Goal: Register for event/course

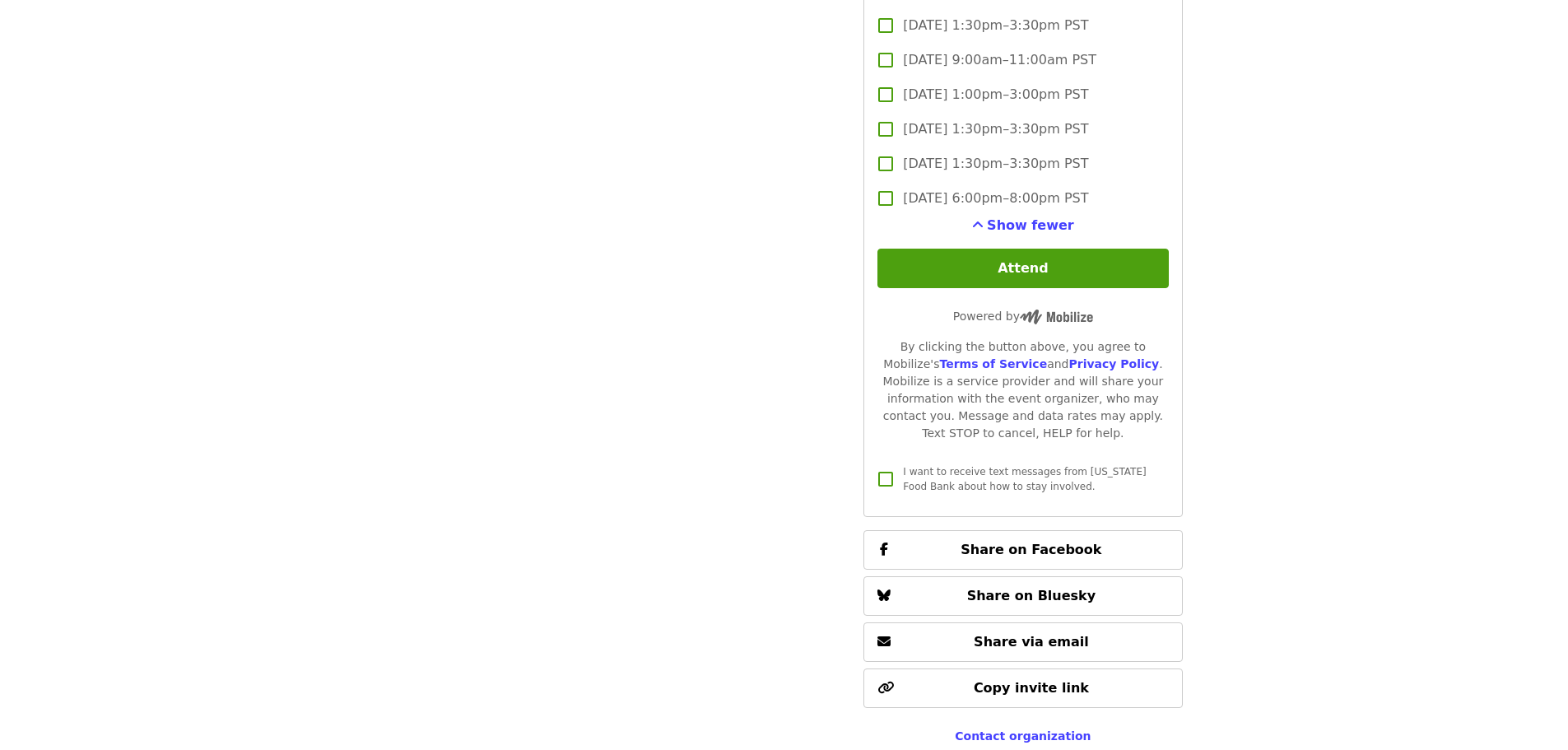
scroll to position [4504, 0]
click at [985, 259] on button "Attend" at bounding box center [1022, 268] width 290 height 40
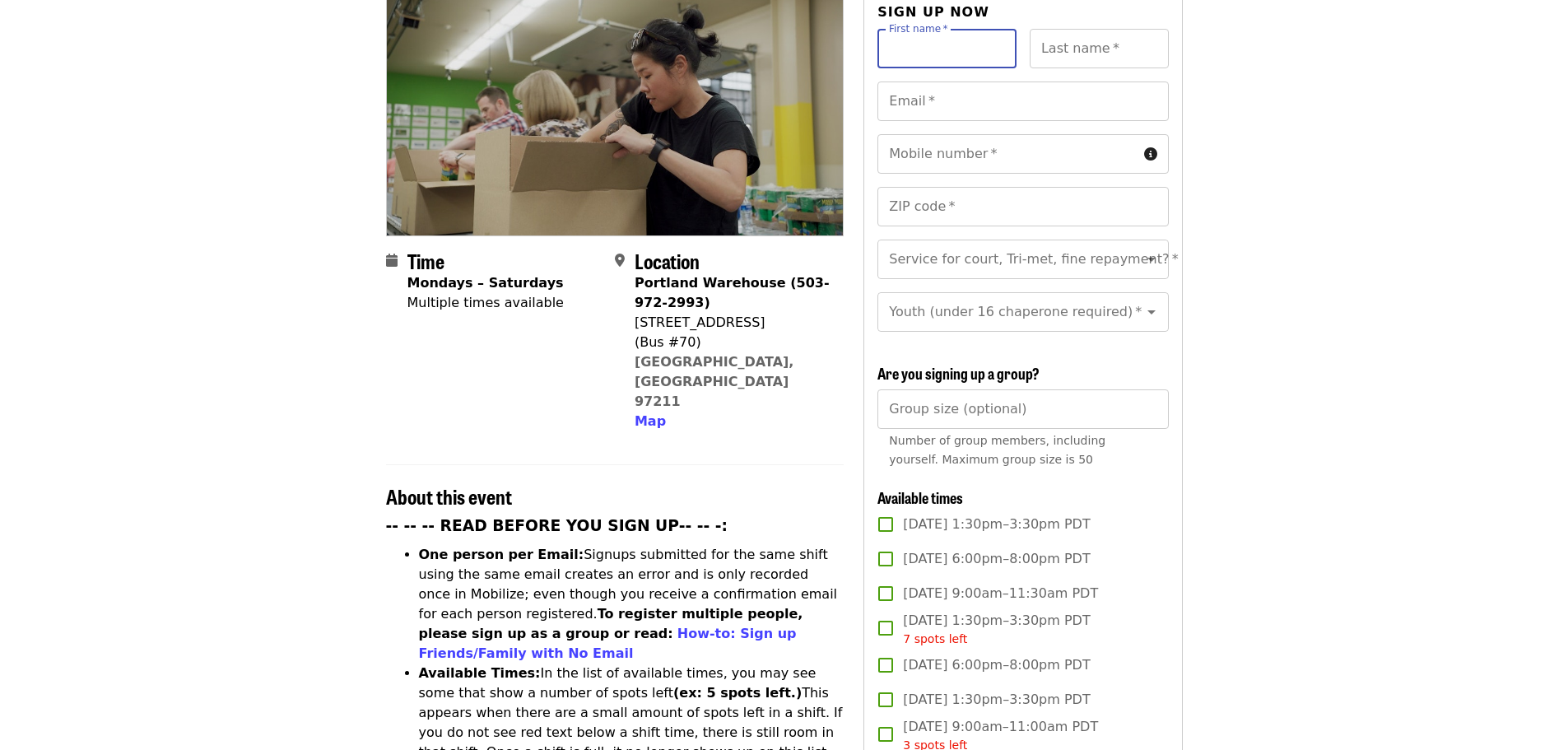
scroll to position [0, 0]
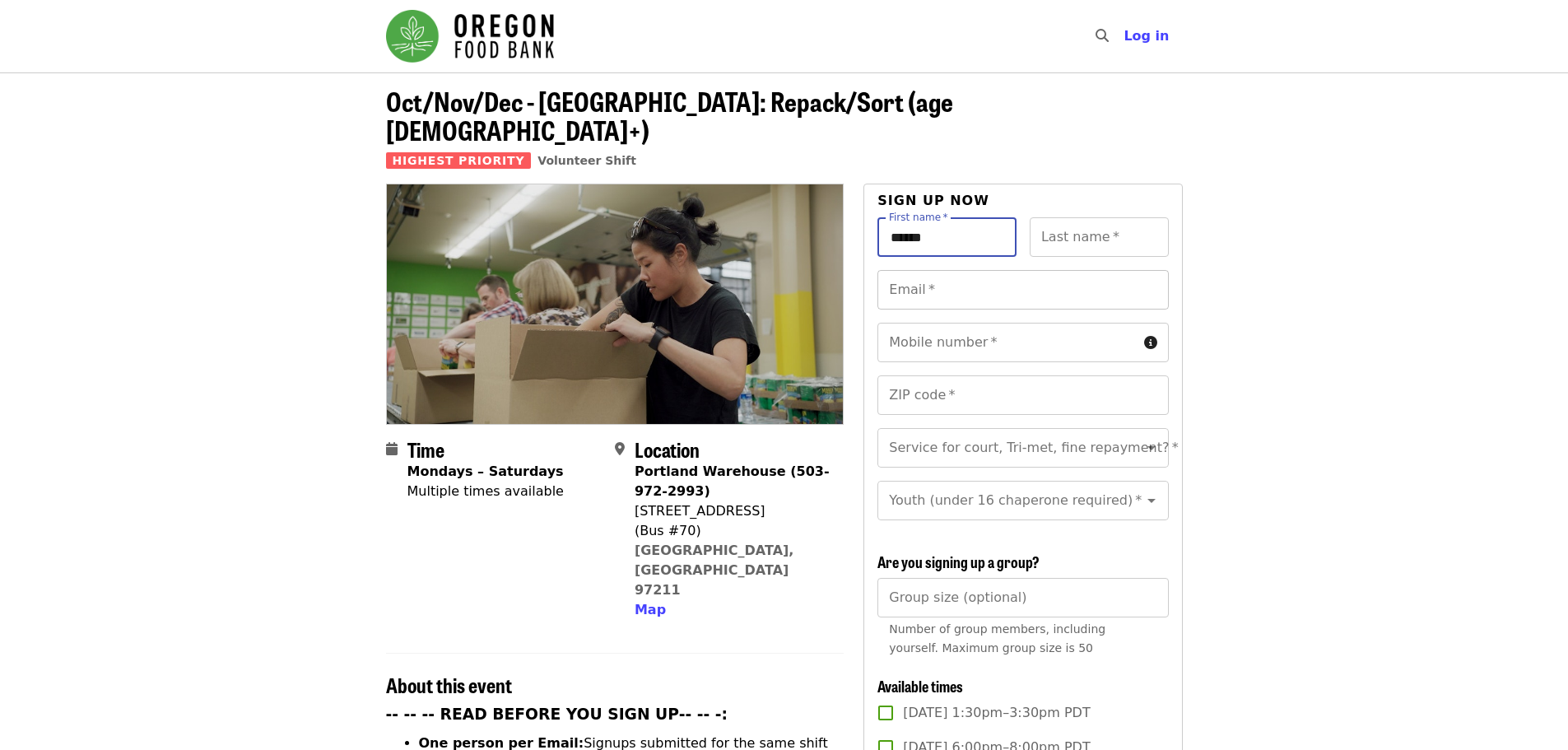
type input "******"
type input "*****"
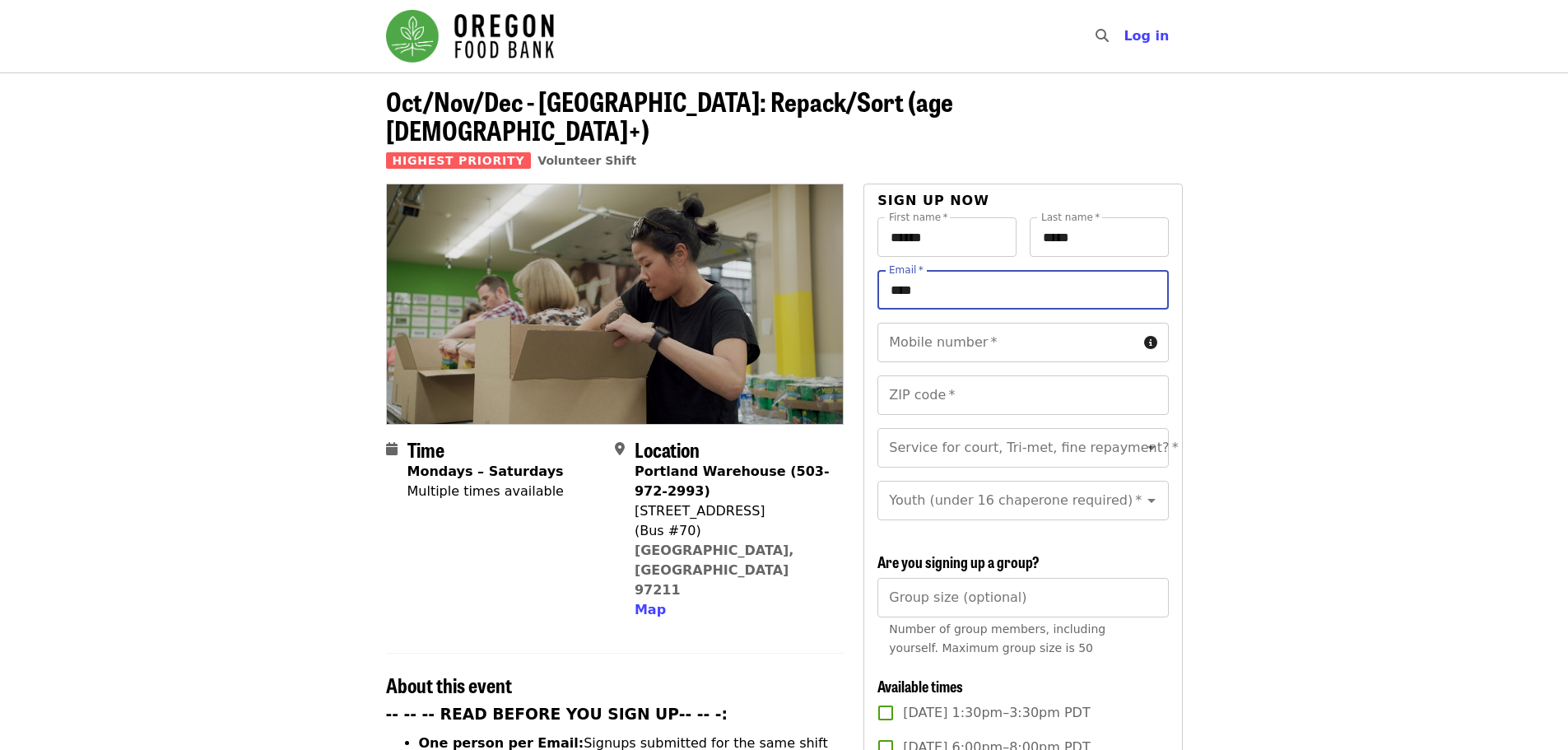
type input "**********"
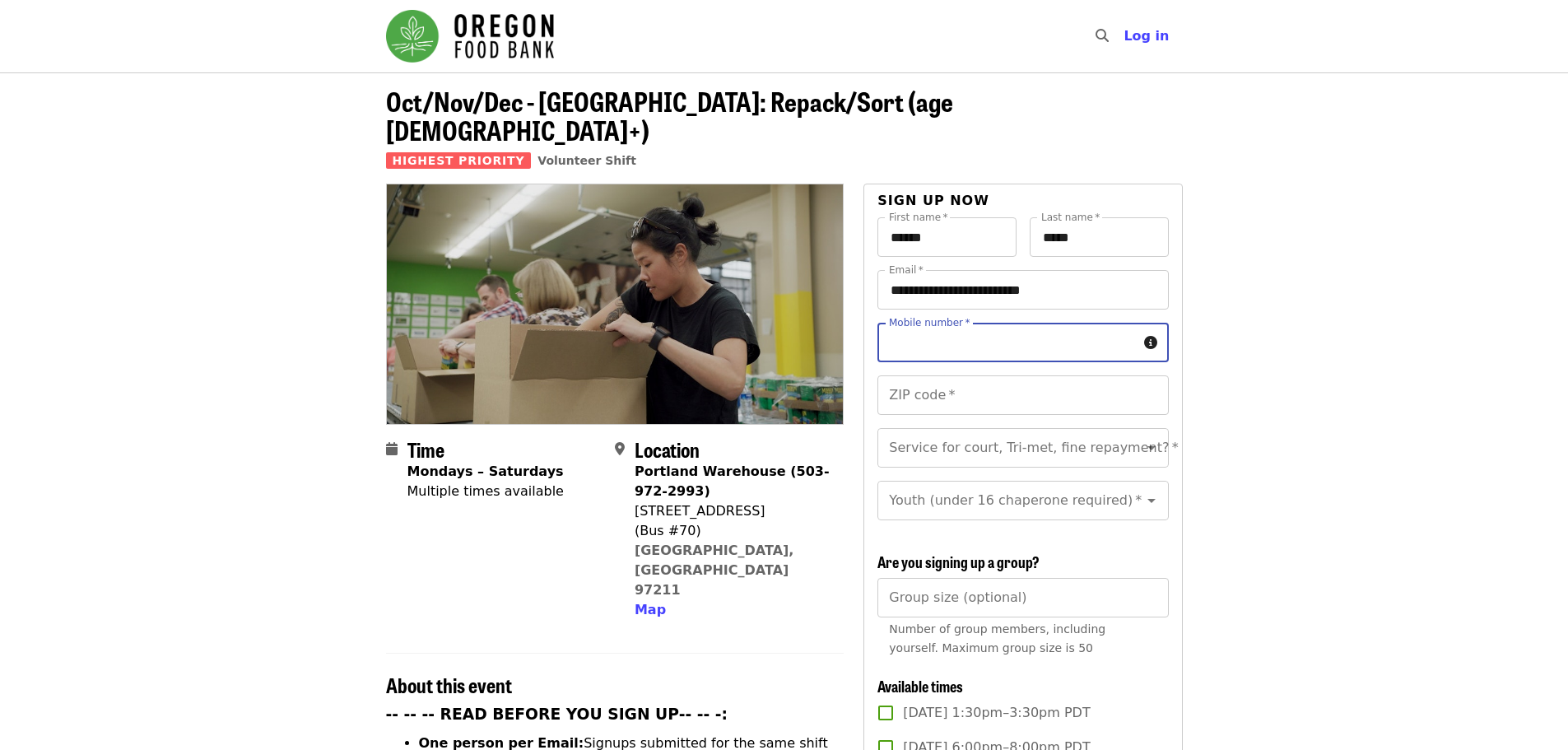
click at [965, 323] on input "Mobile number   *" at bounding box center [1007, 343] width 260 height 40
type input "**********"
click at [937, 375] on input "ZIP code   *" at bounding box center [1022, 395] width 290 height 40
type input "*****"
click at [987, 432] on input "Service for court, Tri-met, fine repayment?   *" at bounding box center [1002, 448] width 224 height 32
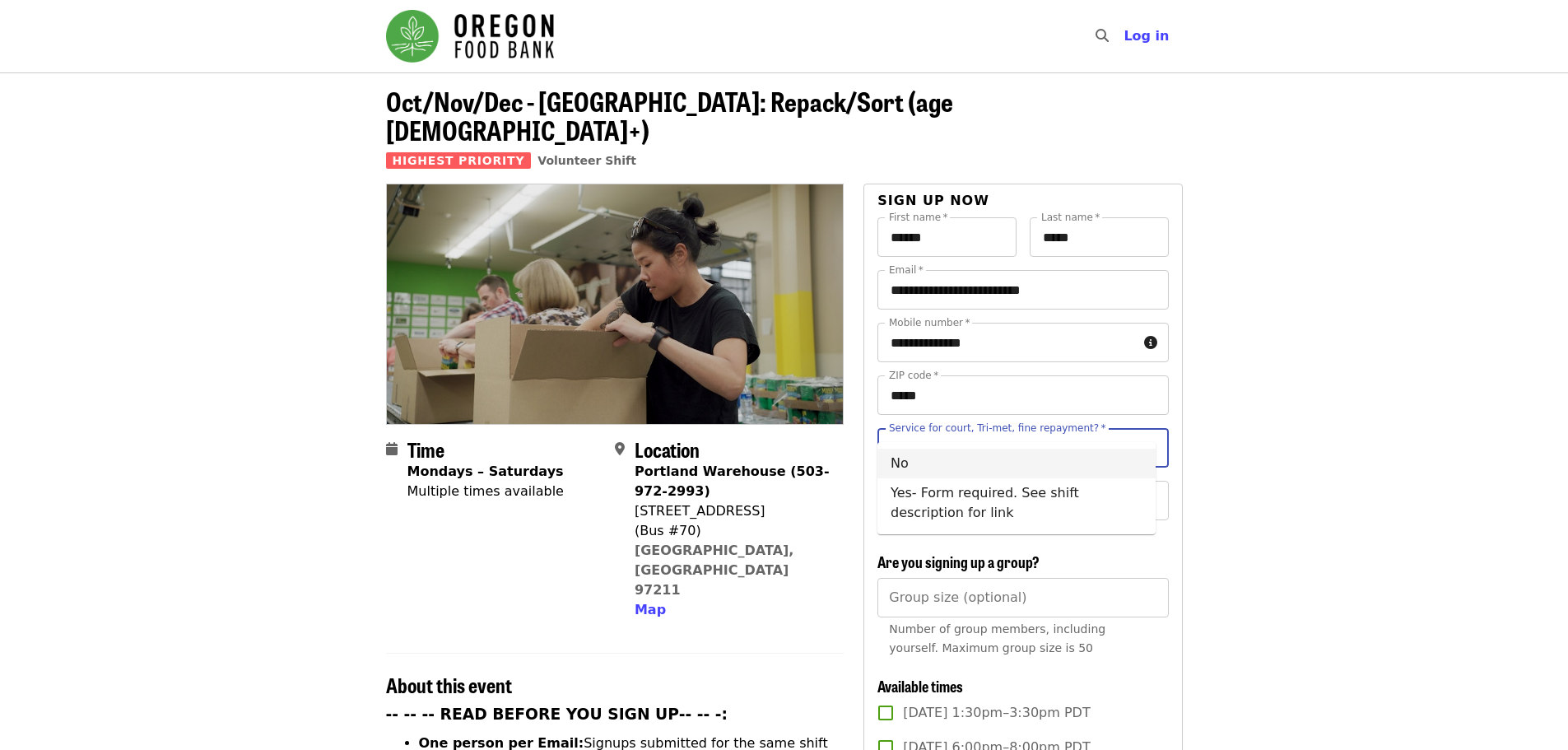
click at [913, 455] on li "No" at bounding box center [1016, 463] width 279 height 30
type input "**"
click at [963, 485] on input "Youth (under 16 chaperone required)   *" at bounding box center [1002, 501] width 224 height 32
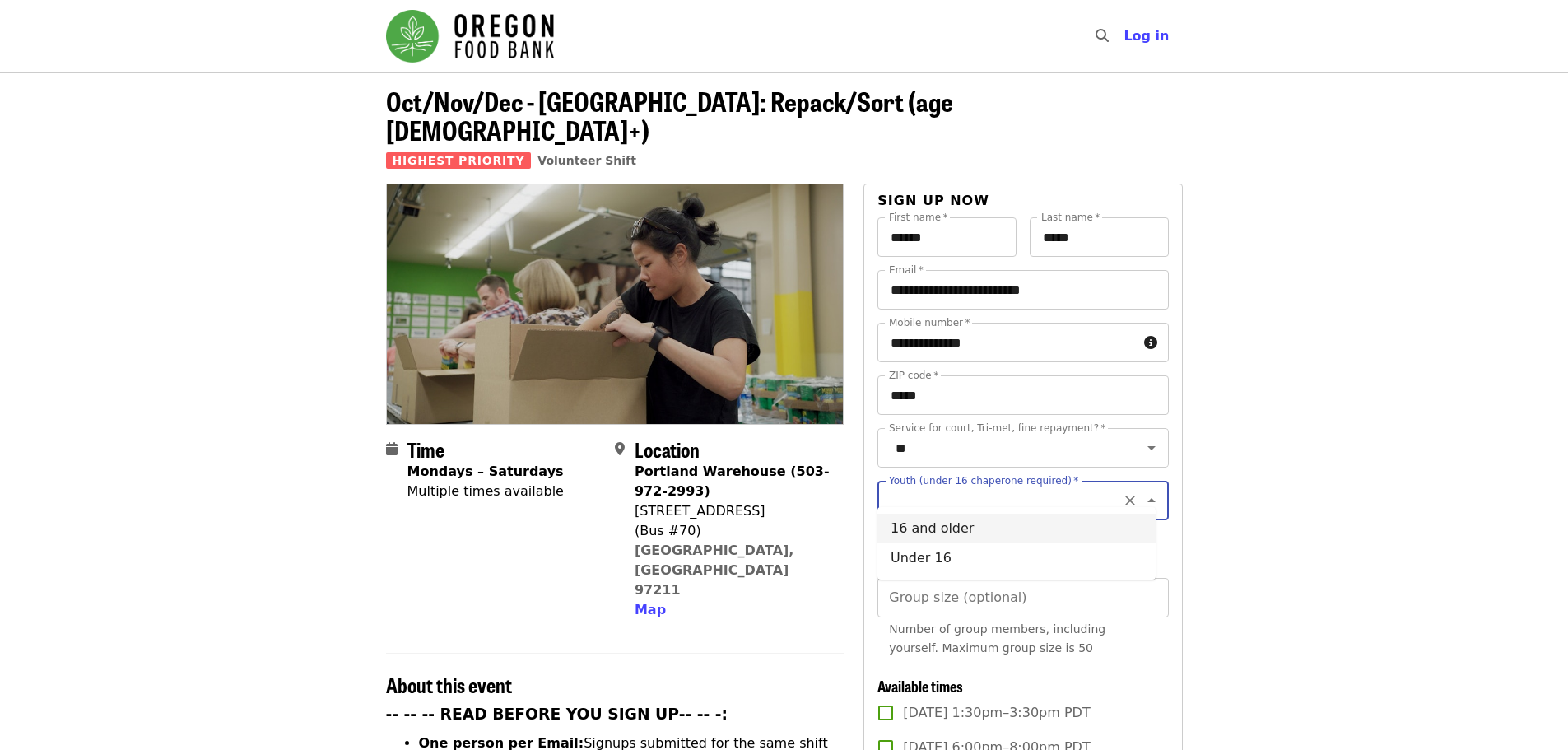
click at [913, 529] on li "16 and older" at bounding box center [1016, 529] width 279 height 30
type input "**********"
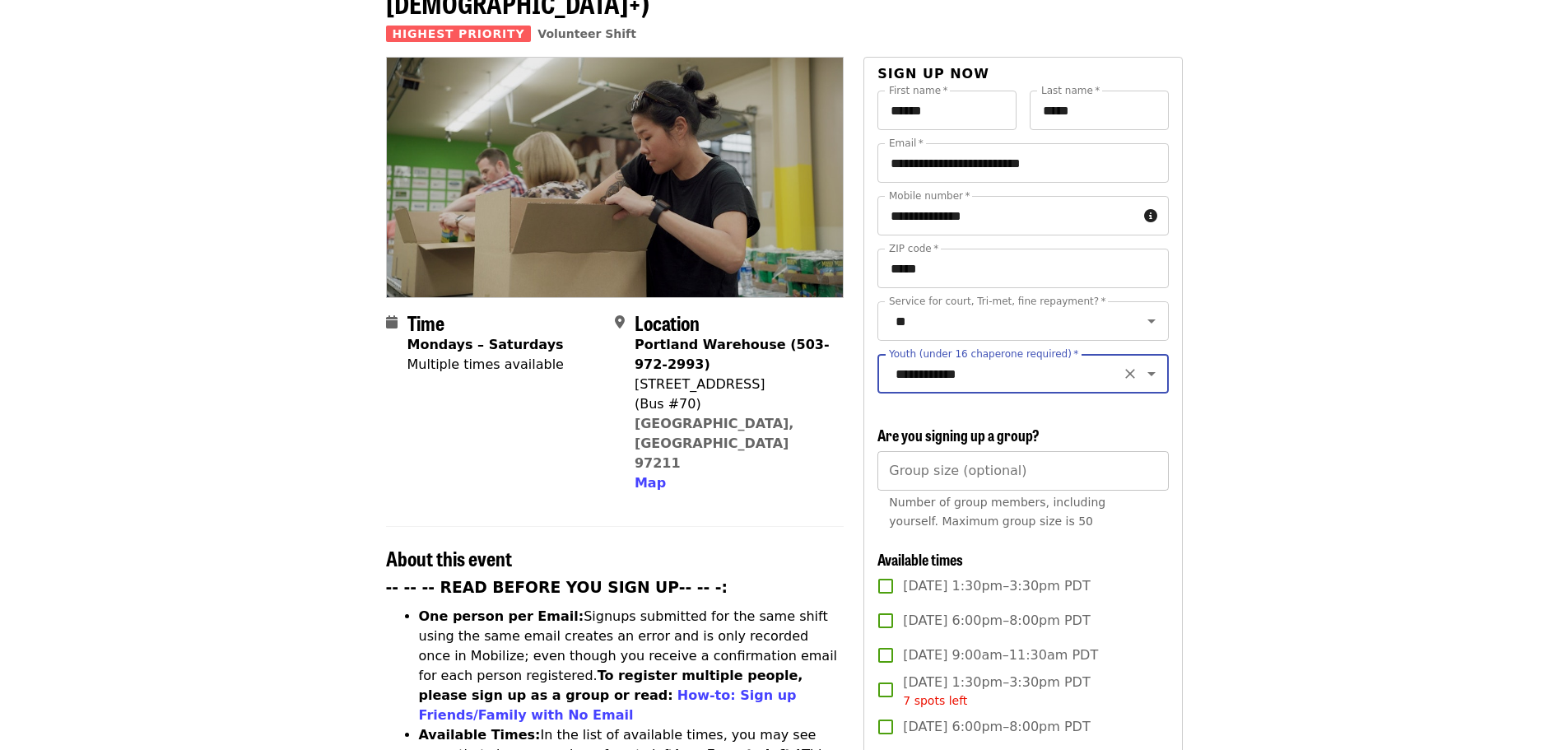
click at [937, 463] on input "Group size (optional)" at bounding box center [1022, 471] width 290 height 40
click at [1092, 521] on div "Number of group members, including yourself. Maximum group size is 50" at bounding box center [1023, 512] width 268 height 38
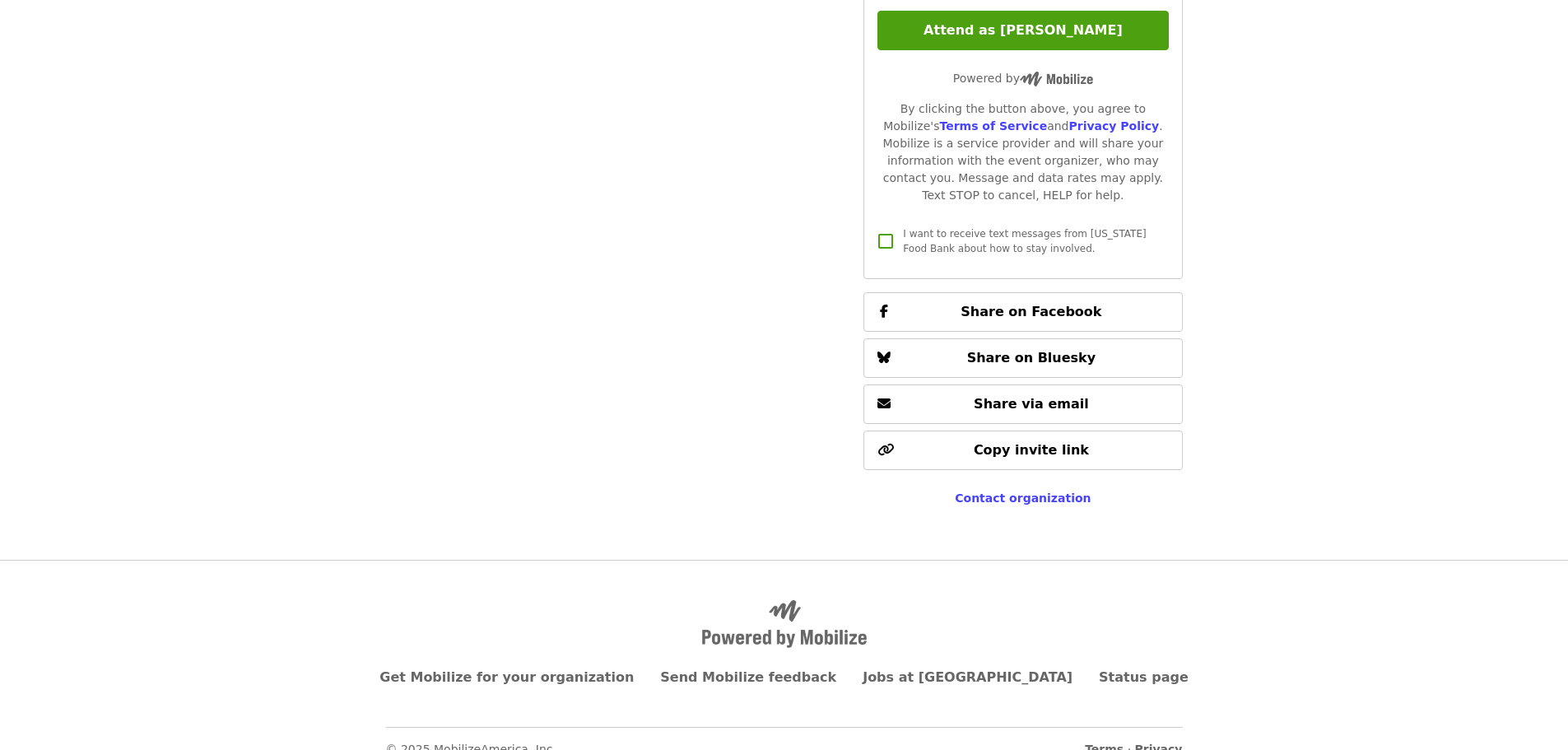
scroll to position [4425, 0]
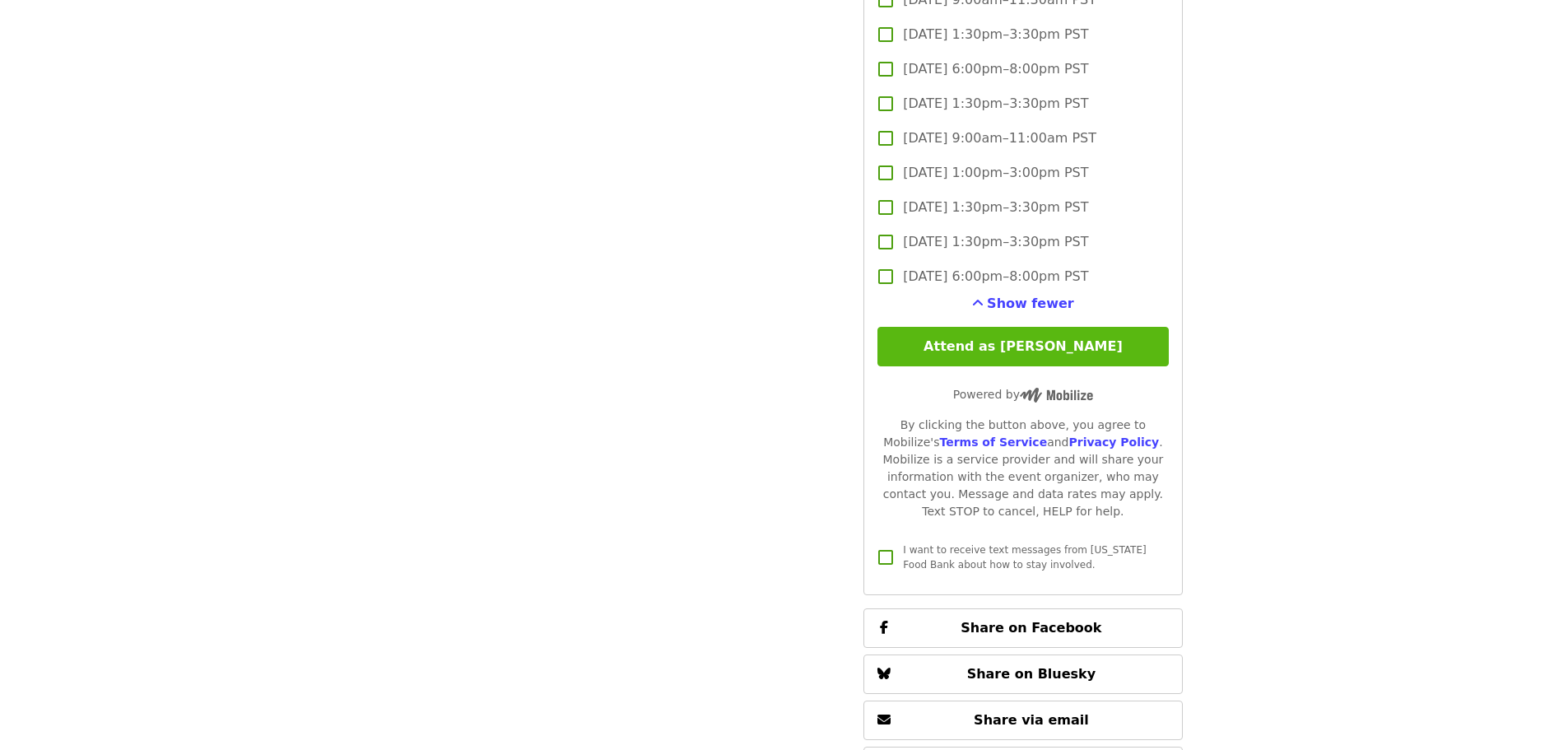
click at [1016, 345] on button "Attend as [PERSON_NAME]" at bounding box center [1022, 347] width 290 height 40
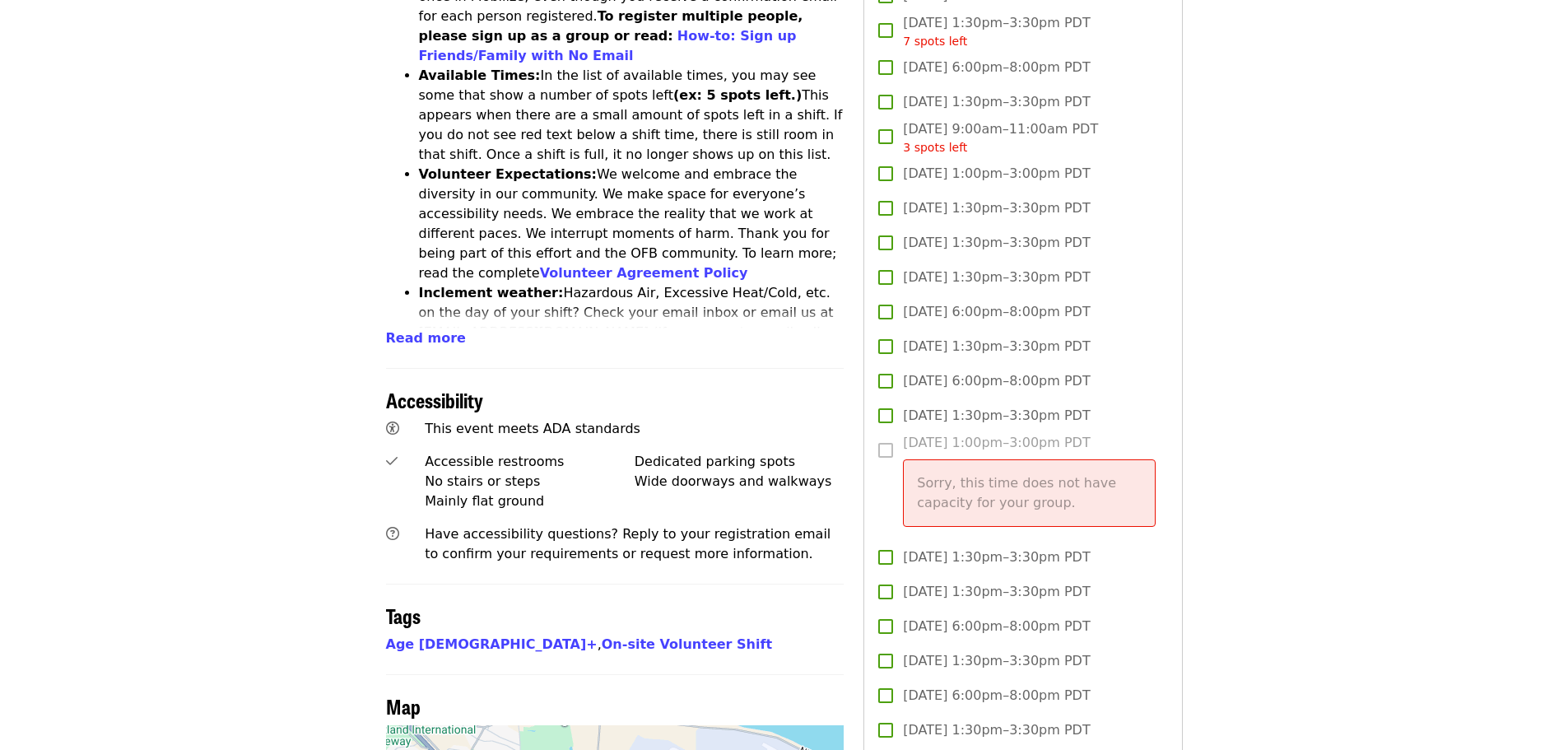
scroll to position [0, 0]
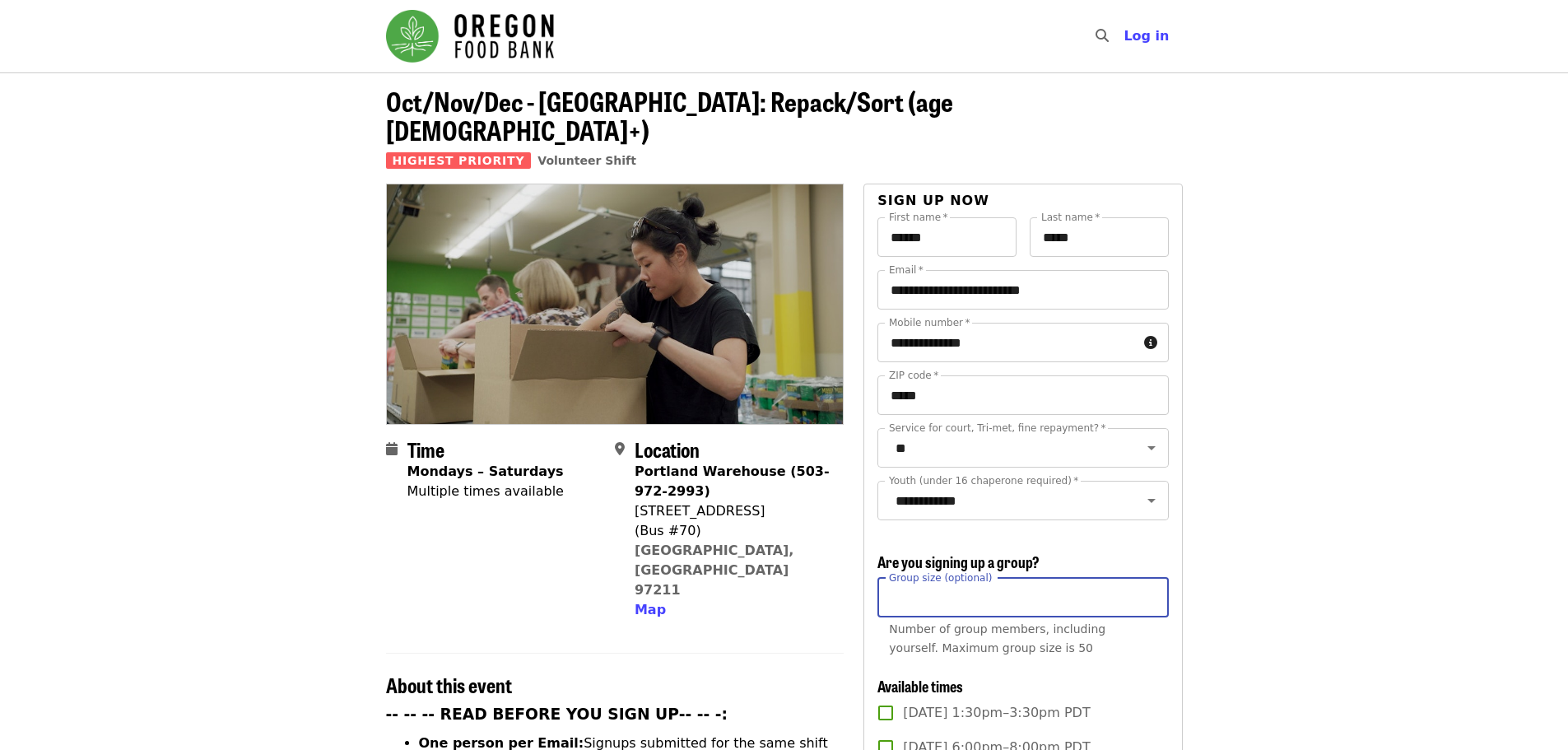
drag, startPoint x: 916, startPoint y: 589, endPoint x: 790, endPoint y: 570, distance: 127.4
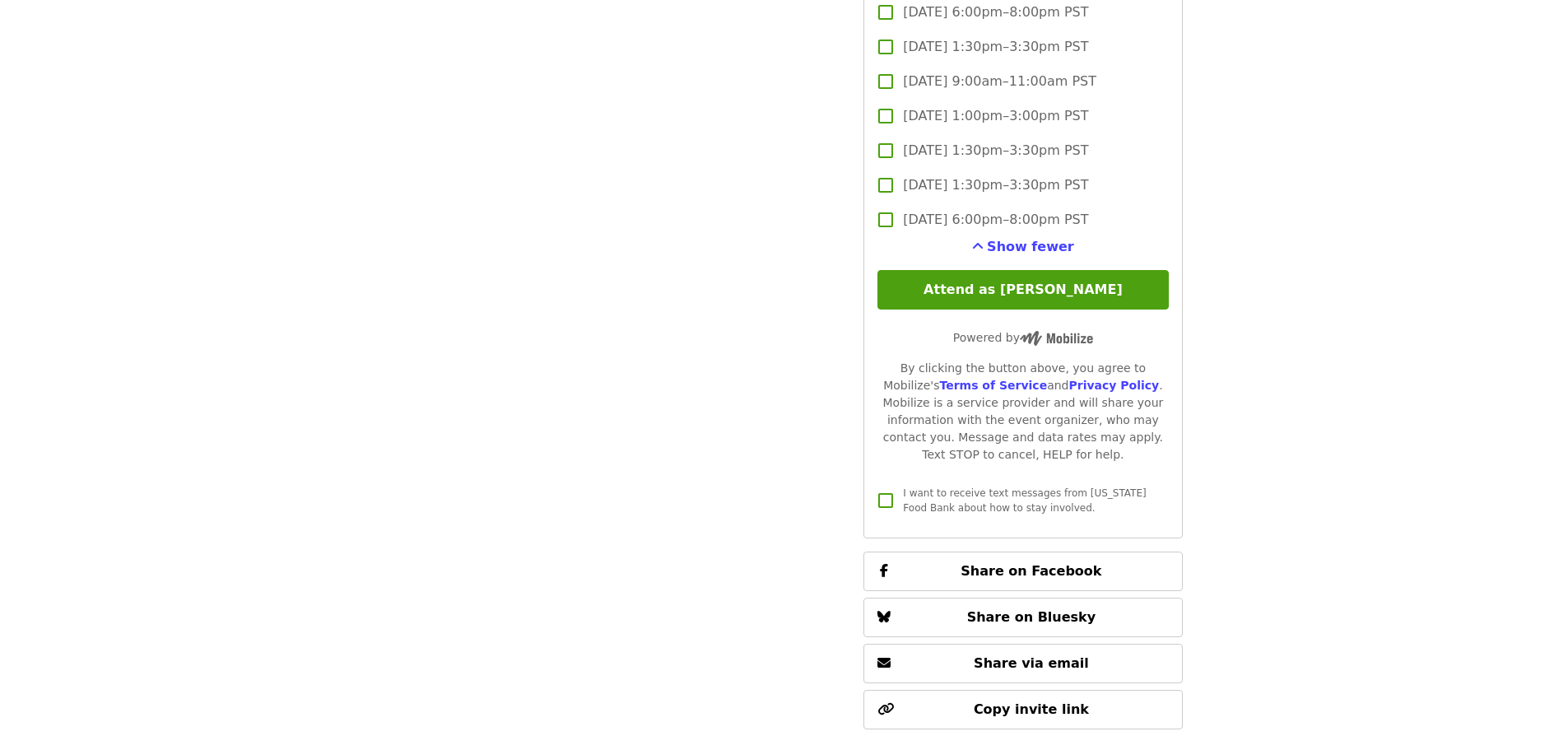
scroll to position [4483, 0]
click at [999, 291] on button "Attend as [PERSON_NAME]" at bounding box center [1022, 289] width 290 height 40
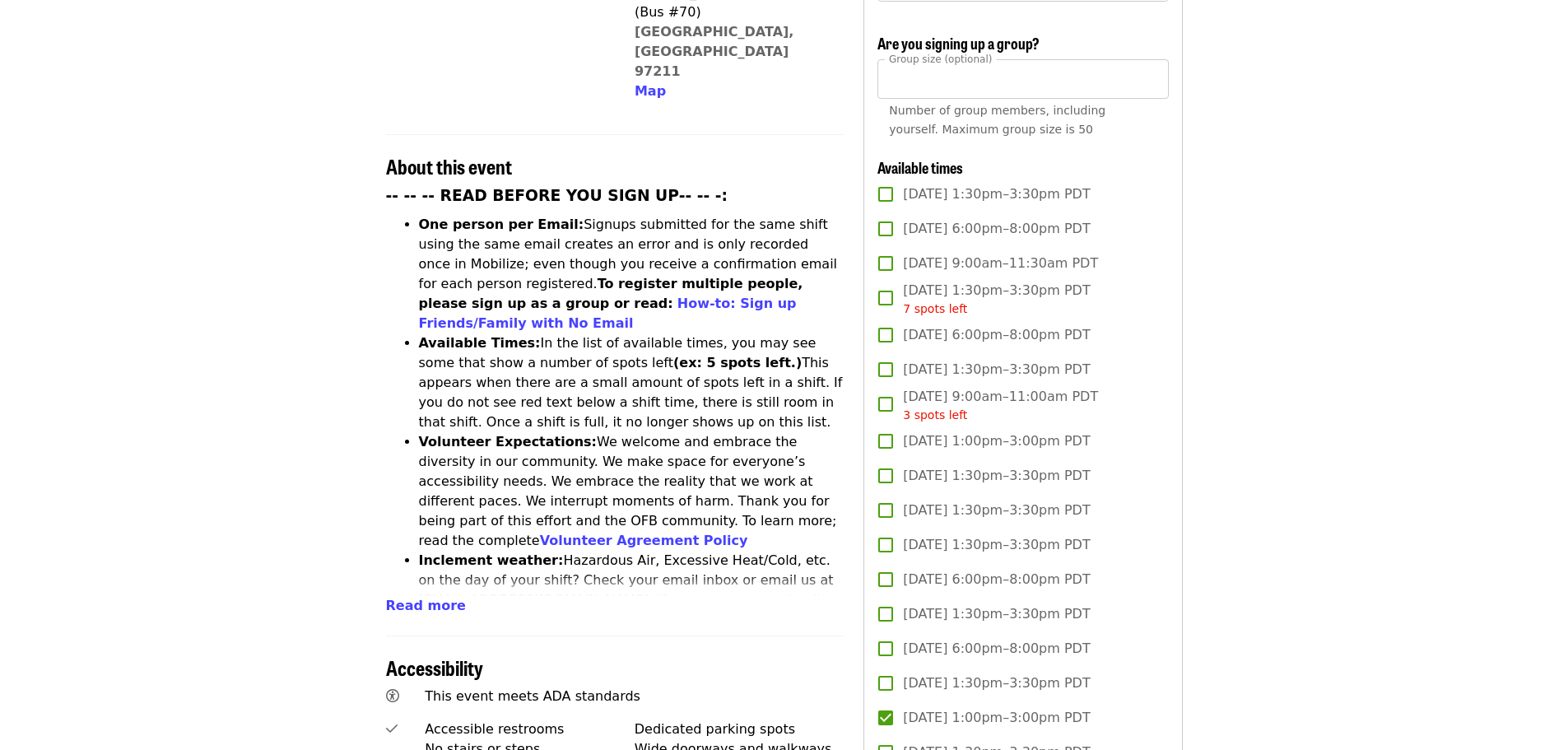
scroll to position [517, 0]
drag, startPoint x: 912, startPoint y: 77, endPoint x: 808, endPoint y: 64, distance: 104.8
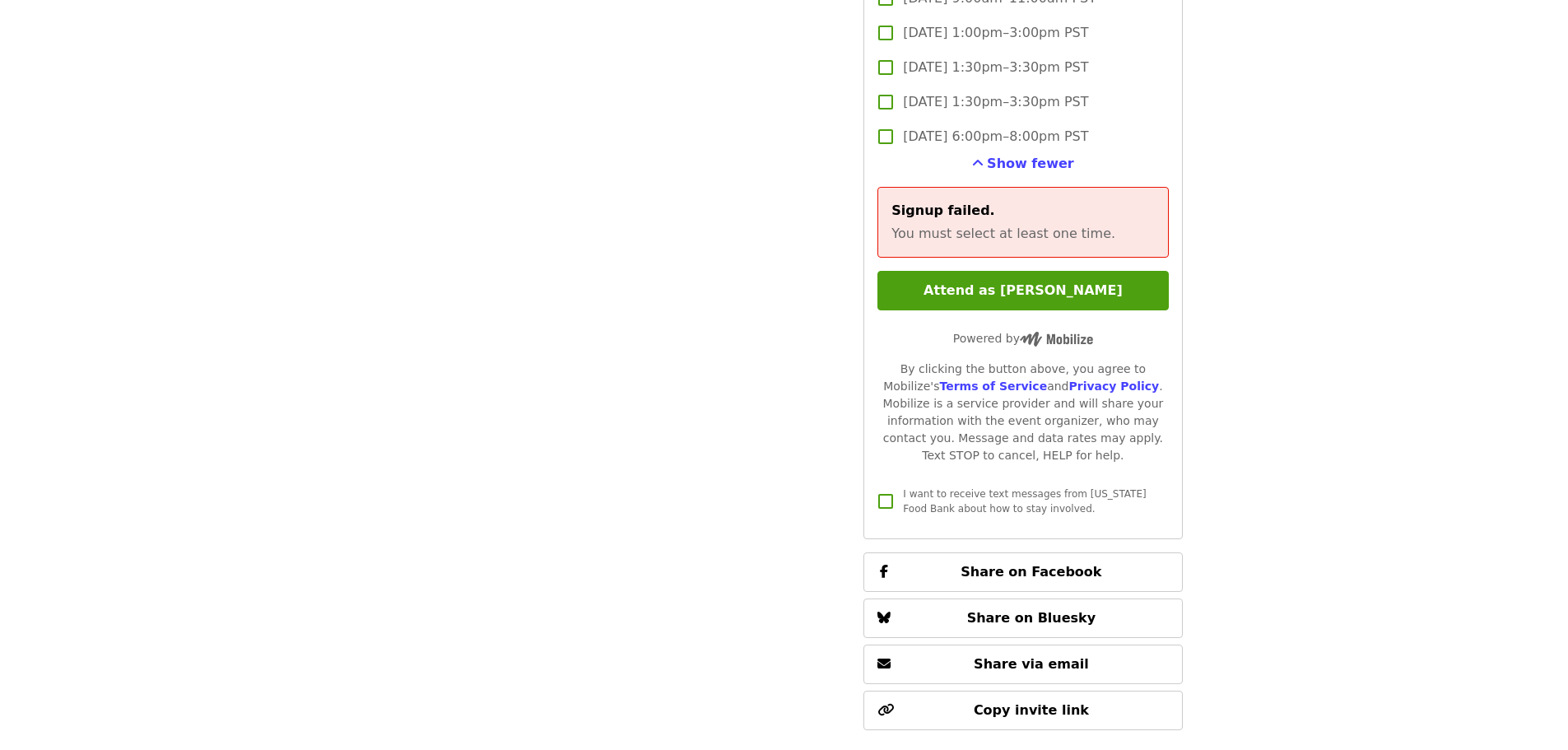
scroll to position [4565, 0]
click at [1004, 276] on button "Attend as [PERSON_NAME]" at bounding box center [1022, 292] width 290 height 40
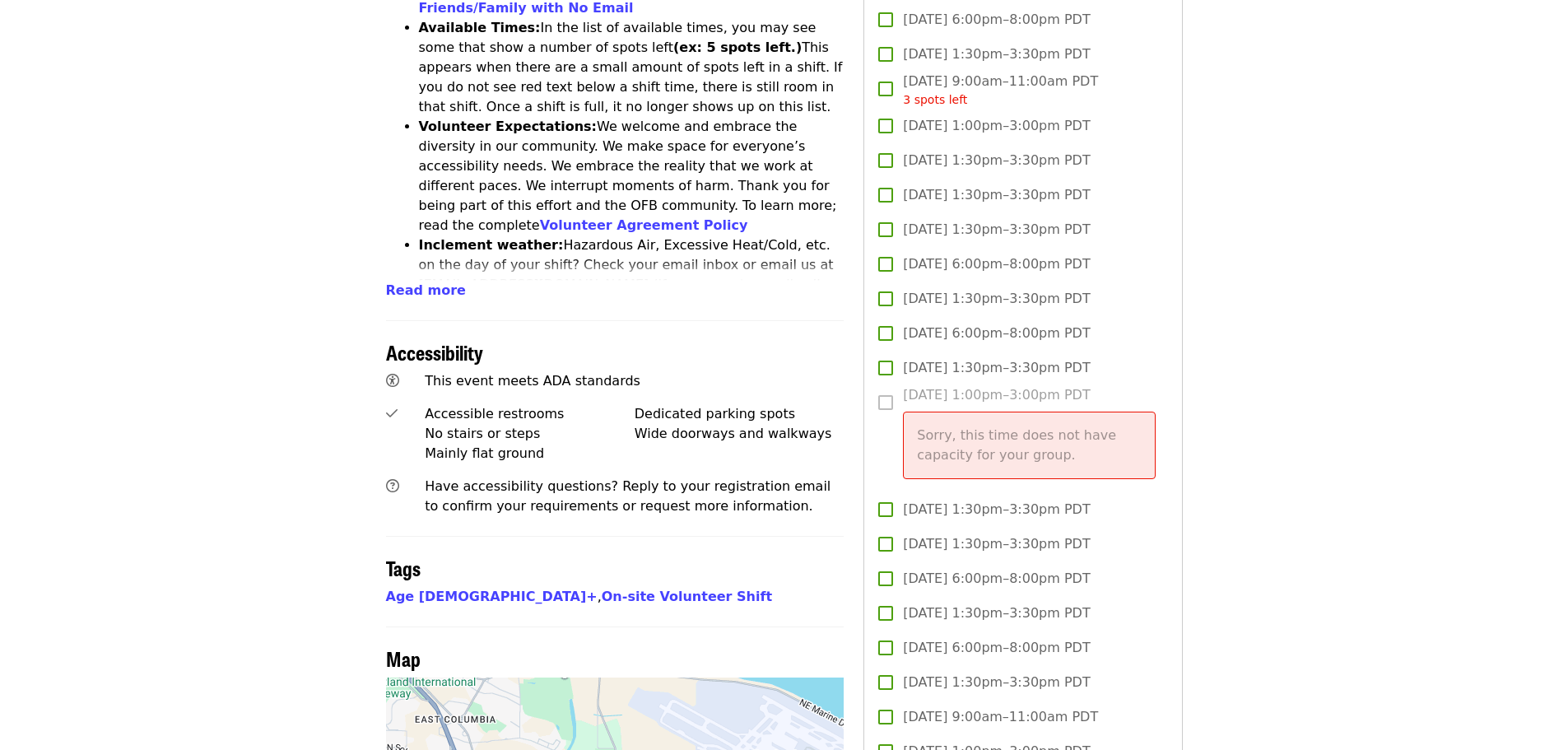
scroll to position [833, 0]
click at [886, 402] on label "[DATE] 1:00pm–3:00pm PDT Sorry, this time does not have capacity for your group." at bounding box center [1012, 439] width 286 height 107
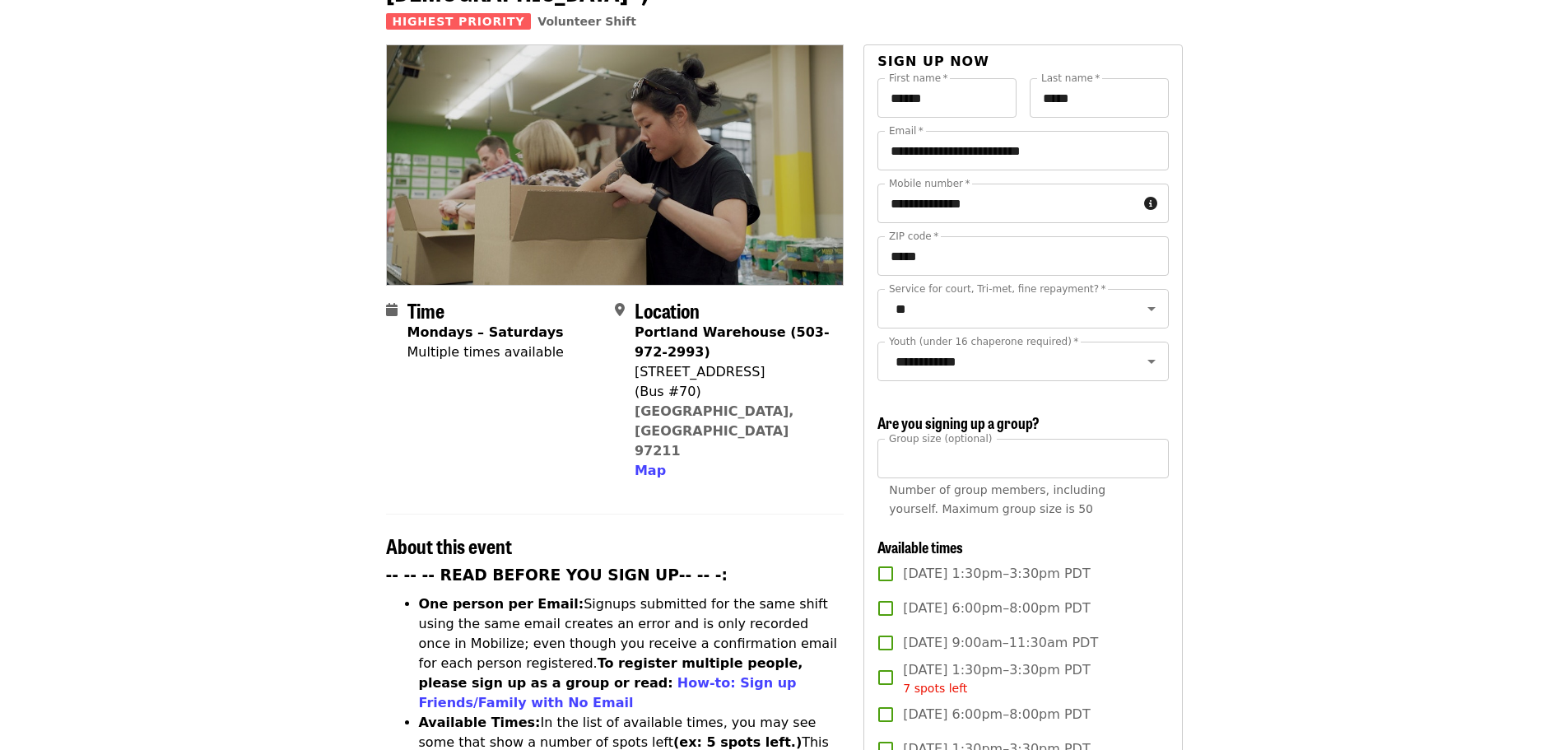
scroll to position [113, 0]
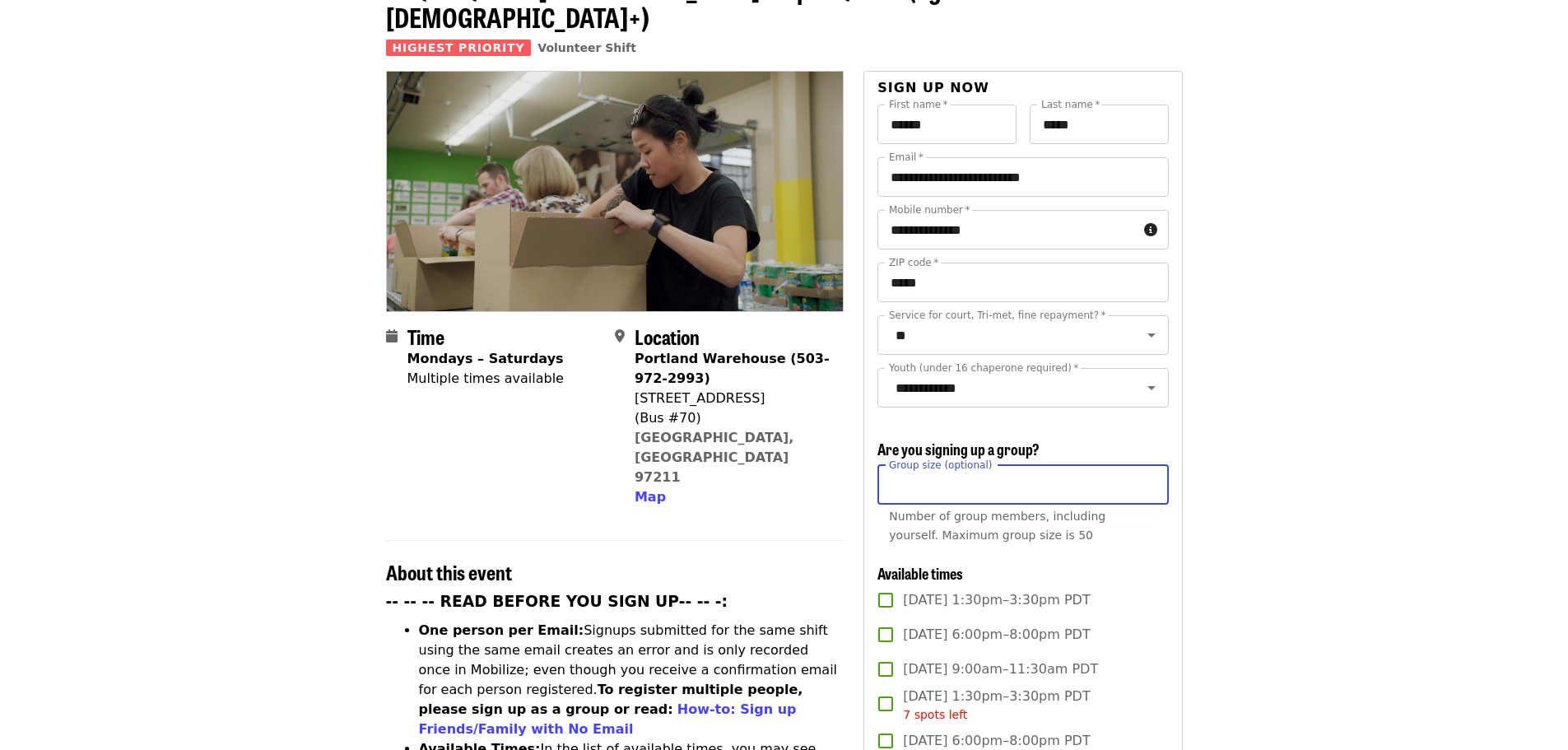
drag, startPoint x: 922, startPoint y: 488, endPoint x: 734, endPoint y: 480, distance: 188.2
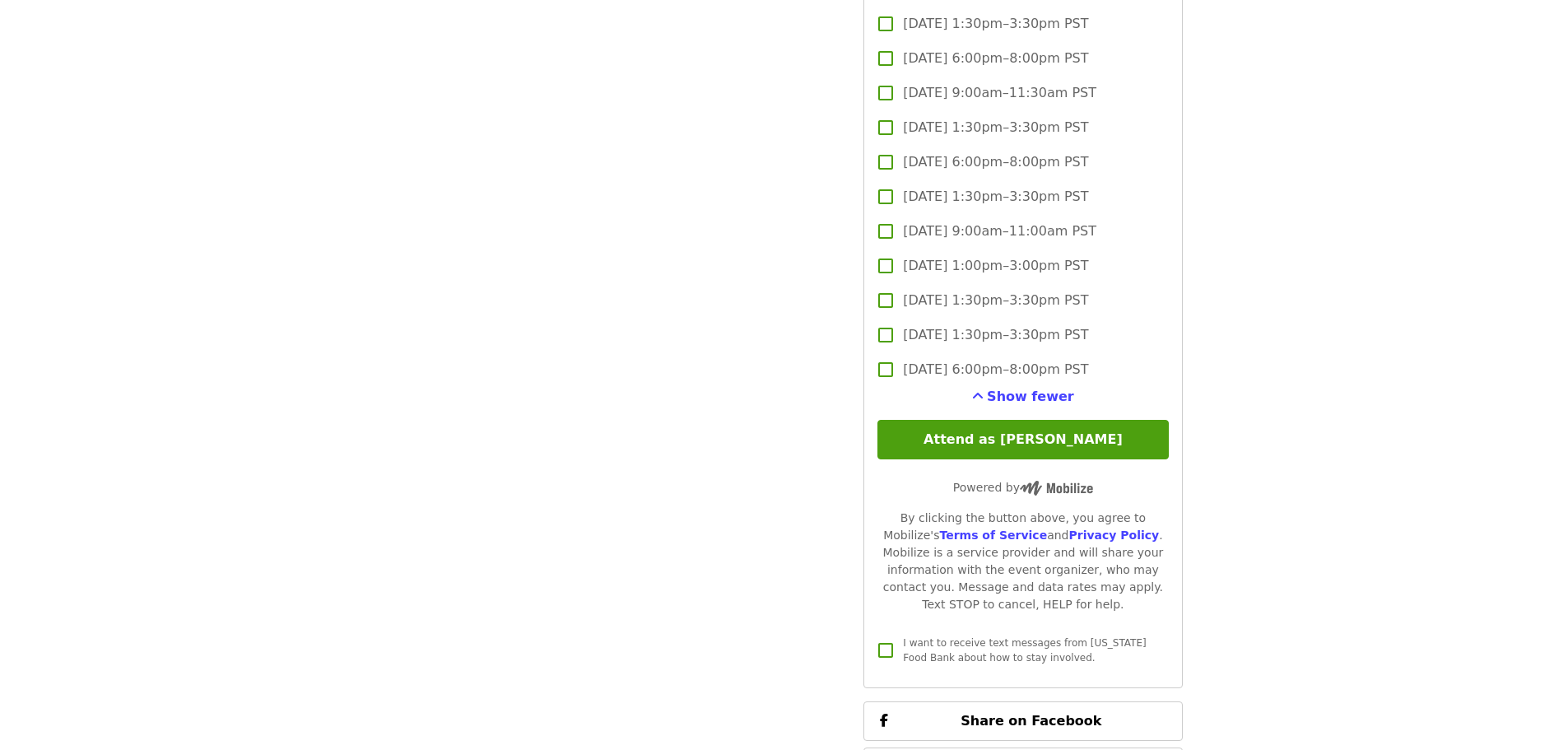
scroll to position [4307, 0]
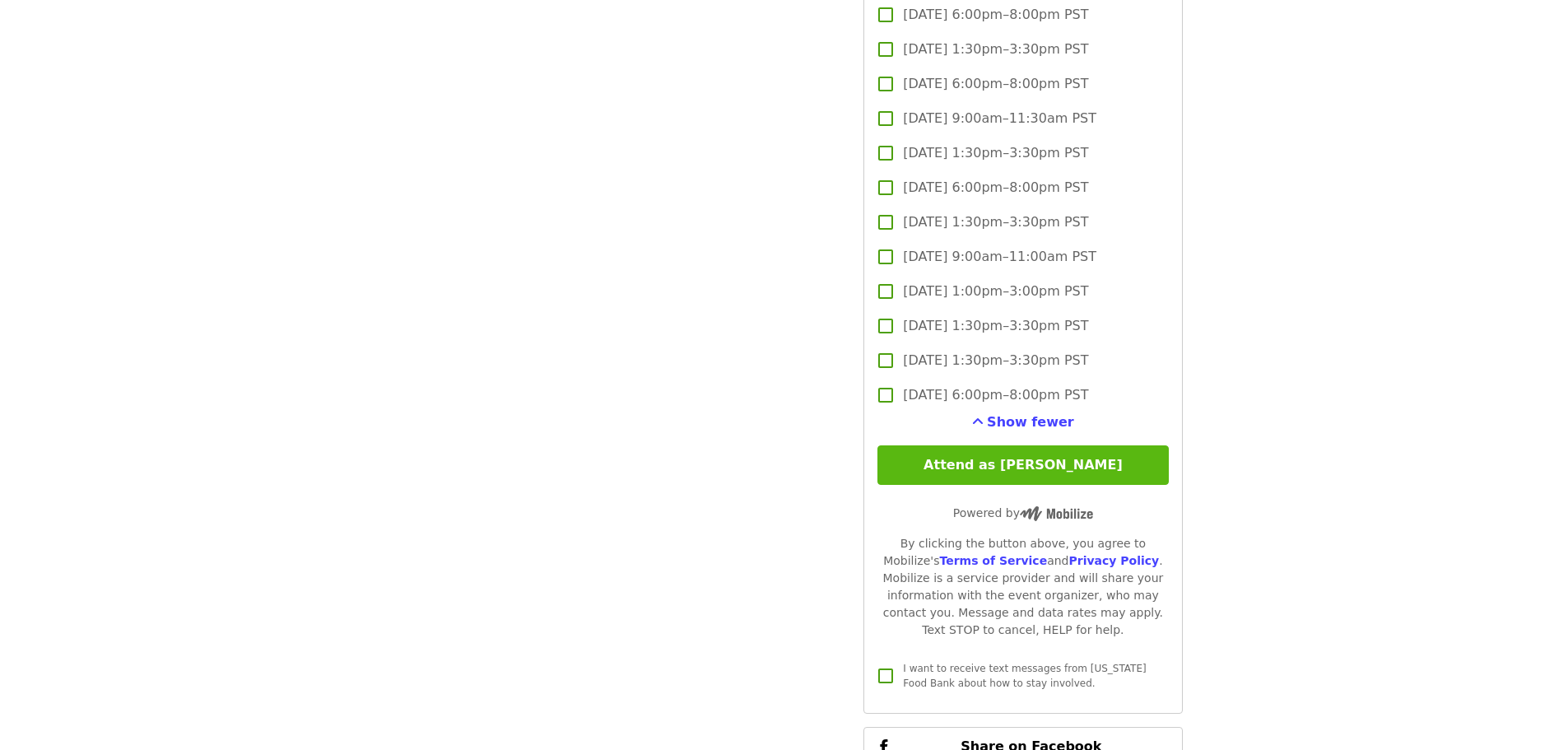
click at [1016, 454] on button "Attend as [PERSON_NAME]" at bounding box center [1022, 465] width 290 height 40
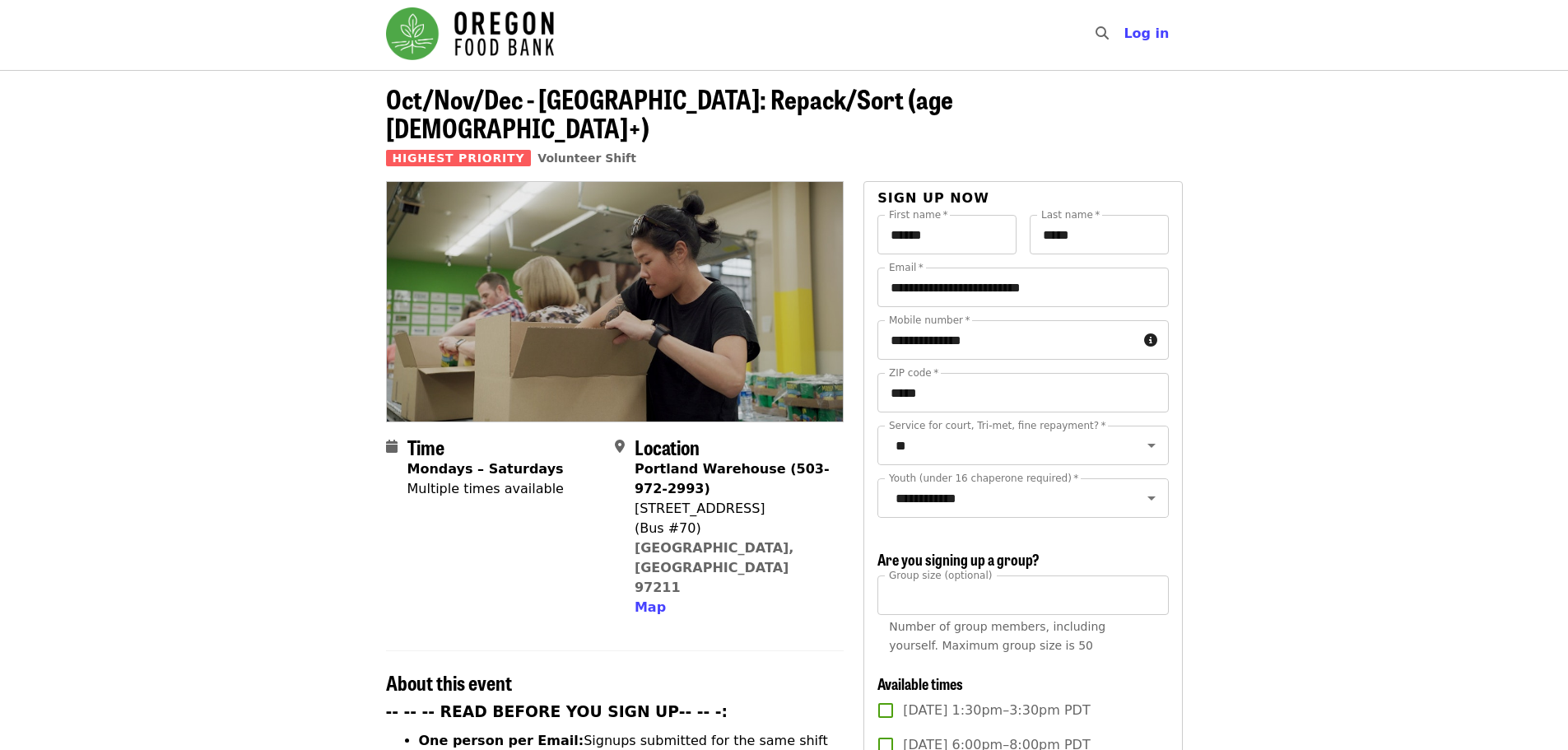
scroll to position [0, 0]
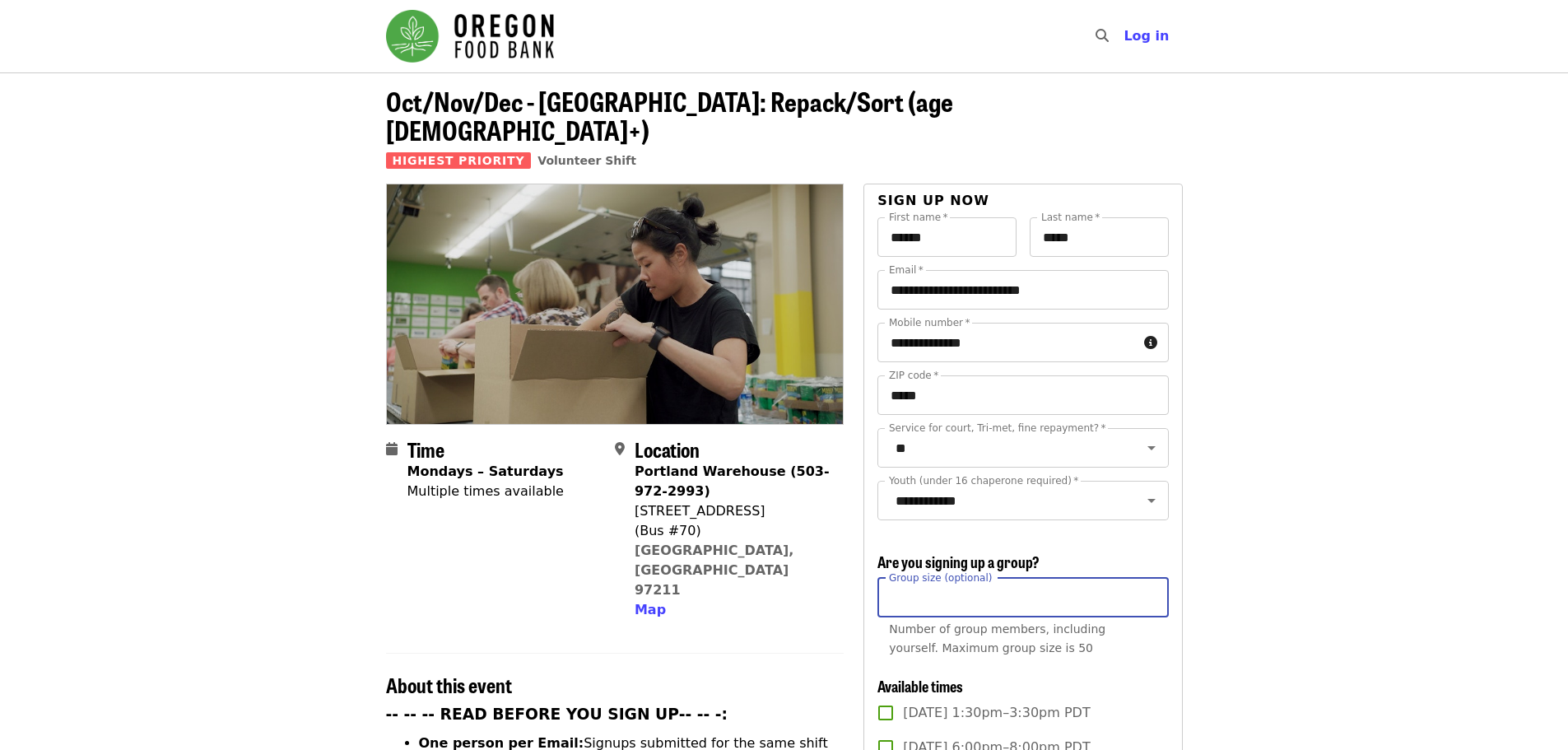
drag, startPoint x: 932, startPoint y: 590, endPoint x: 773, endPoint y: 601, distance: 159.4
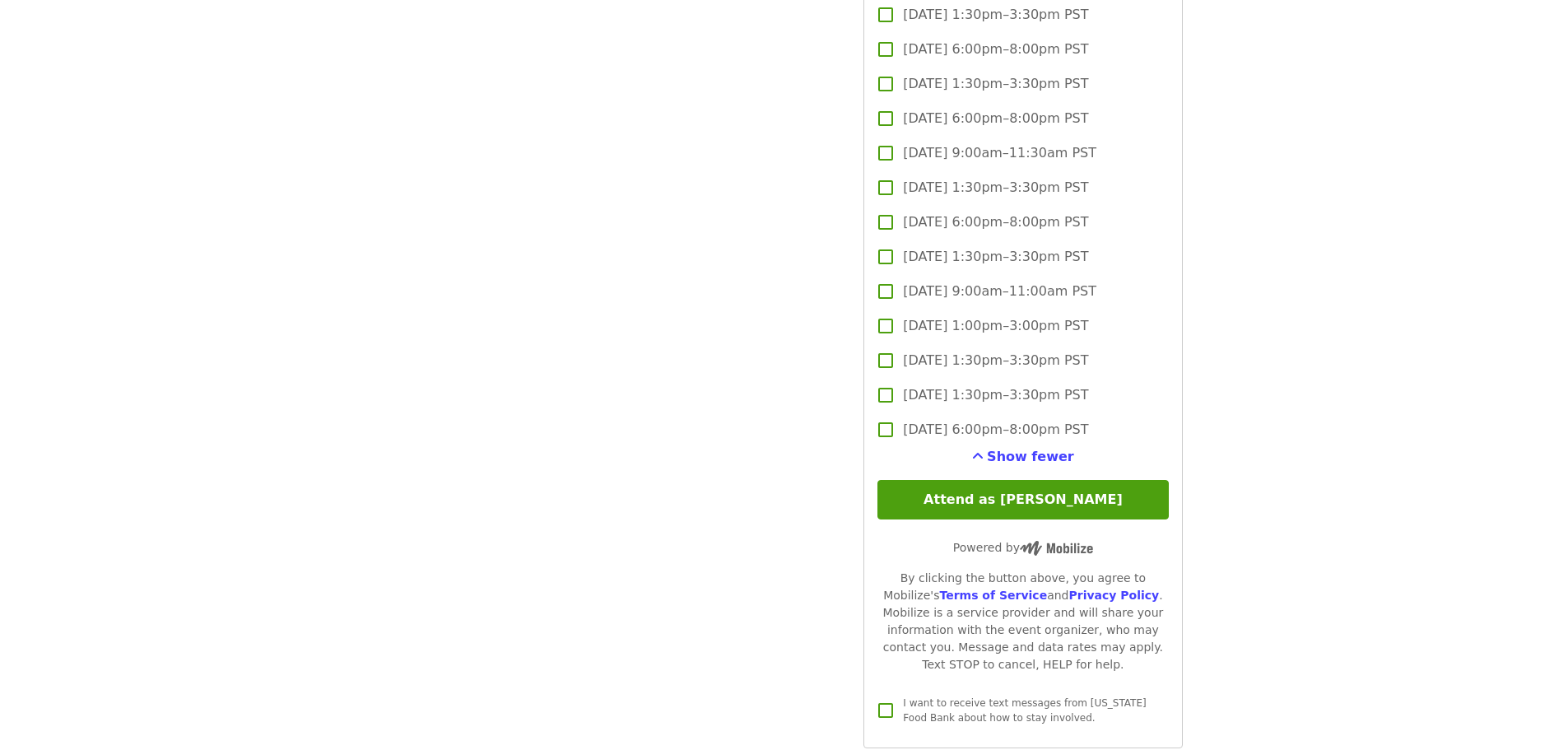
scroll to position [4273, 0]
click at [1017, 479] on button "Attend as [PERSON_NAME]" at bounding box center [1022, 499] width 290 height 40
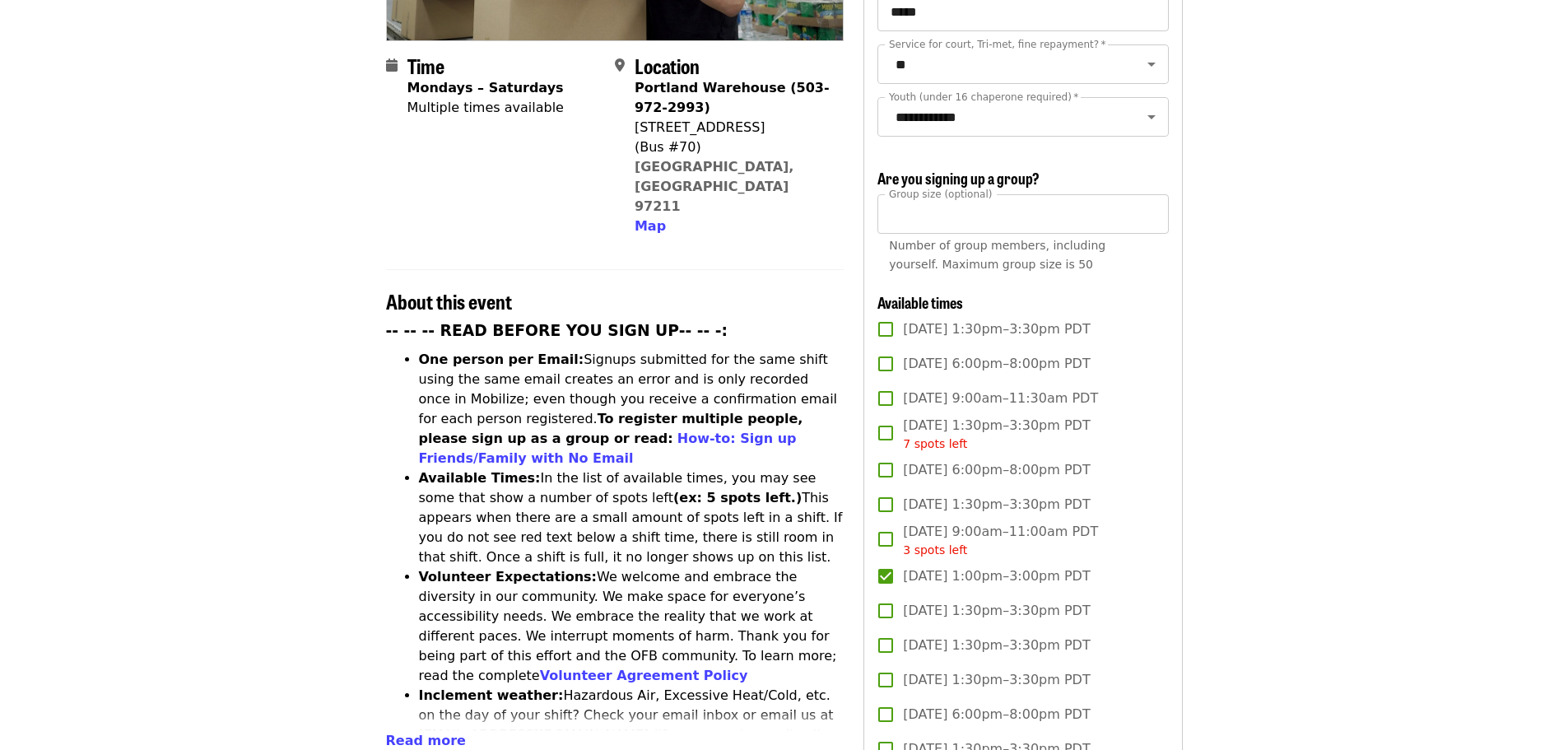
scroll to position [382, 0]
drag, startPoint x: 903, startPoint y: 221, endPoint x: 836, endPoint y: 200, distance: 70.2
type input "**"
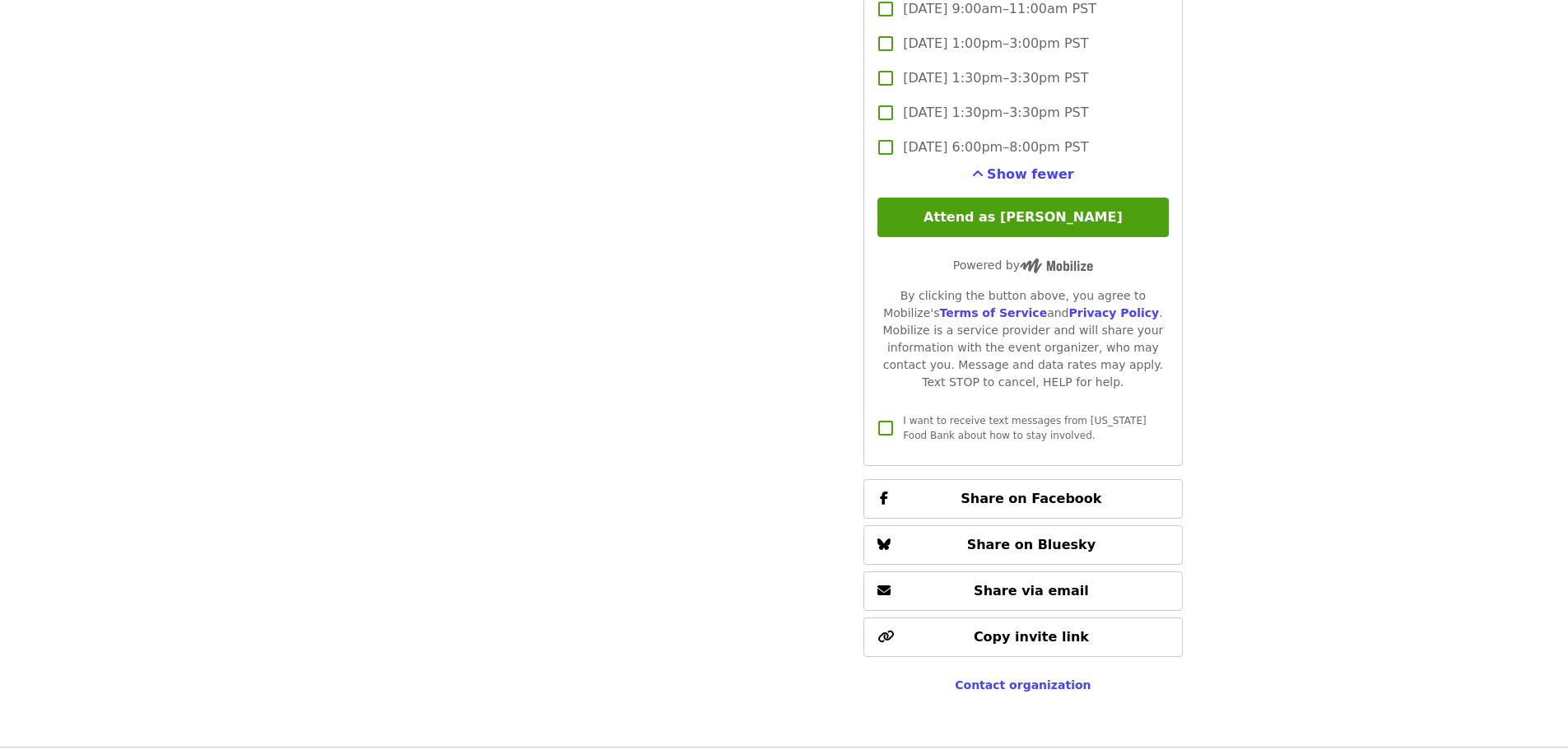
scroll to position [4542, 0]
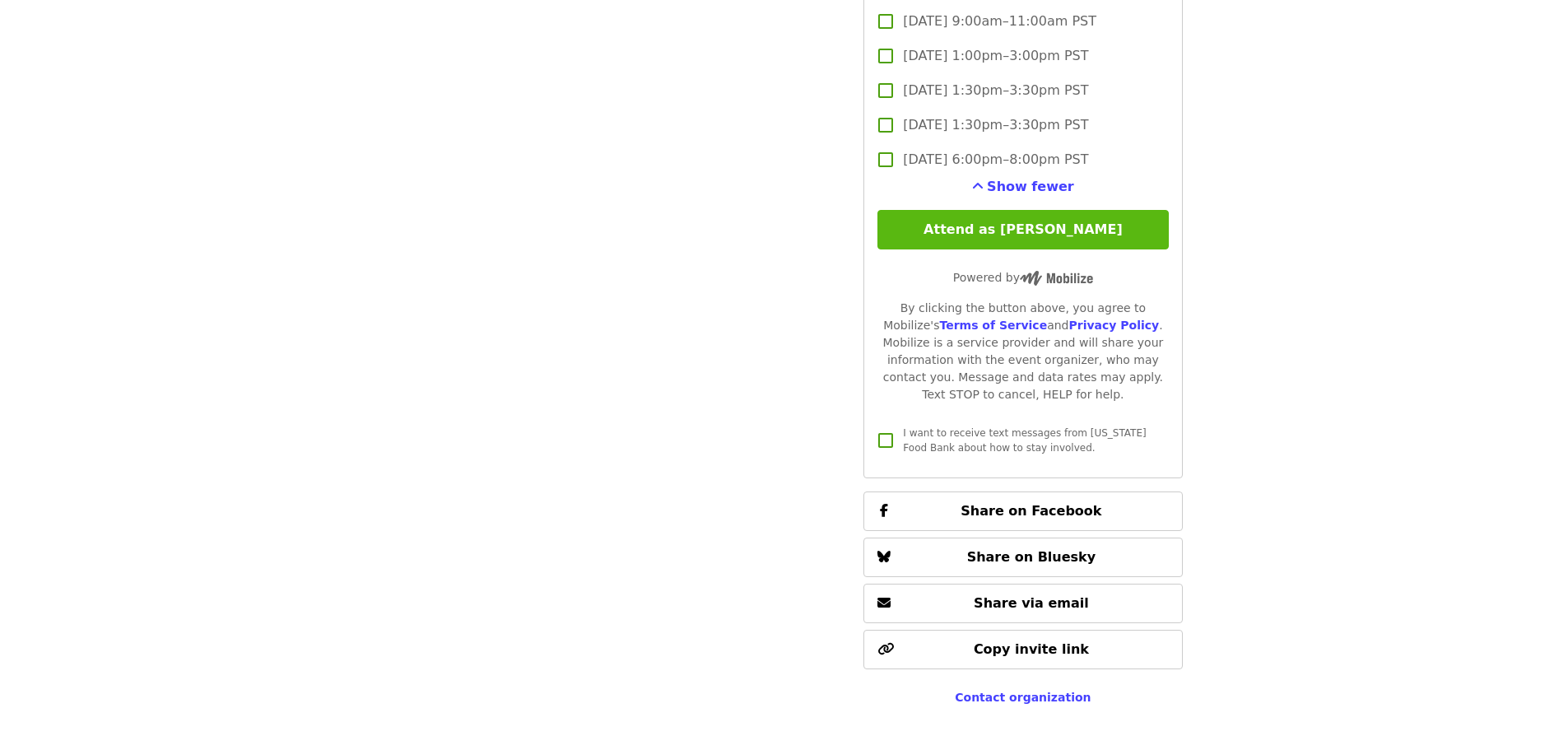
click at [1016, 225] on button "Attend as [PERSON_NAME]" at bounding box center [1022, 229] width 290 height 40
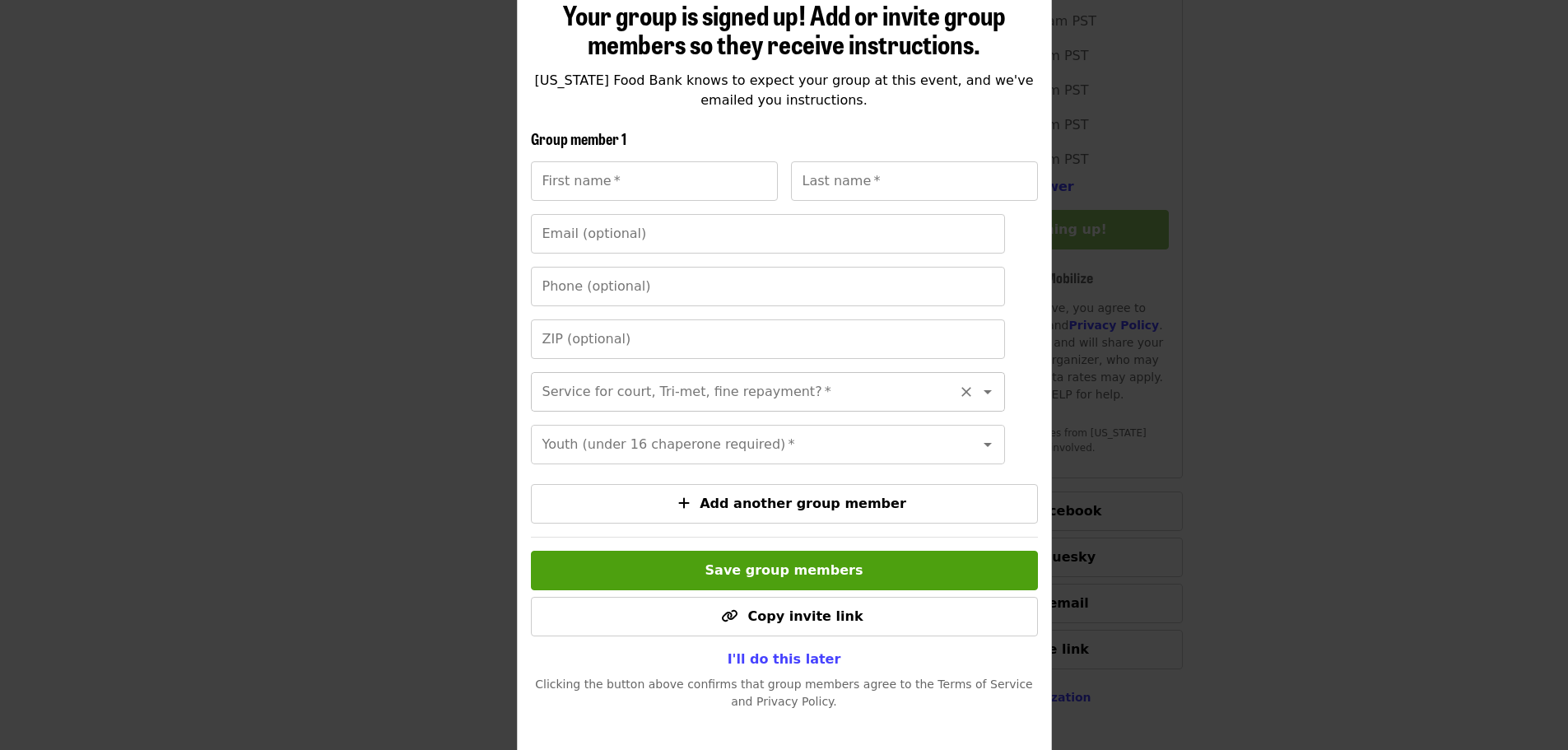
scroll to position [200, 0]
click at [764, 666] on span "I'll do this later" at bounding box center [784, 658] width 114 height 16
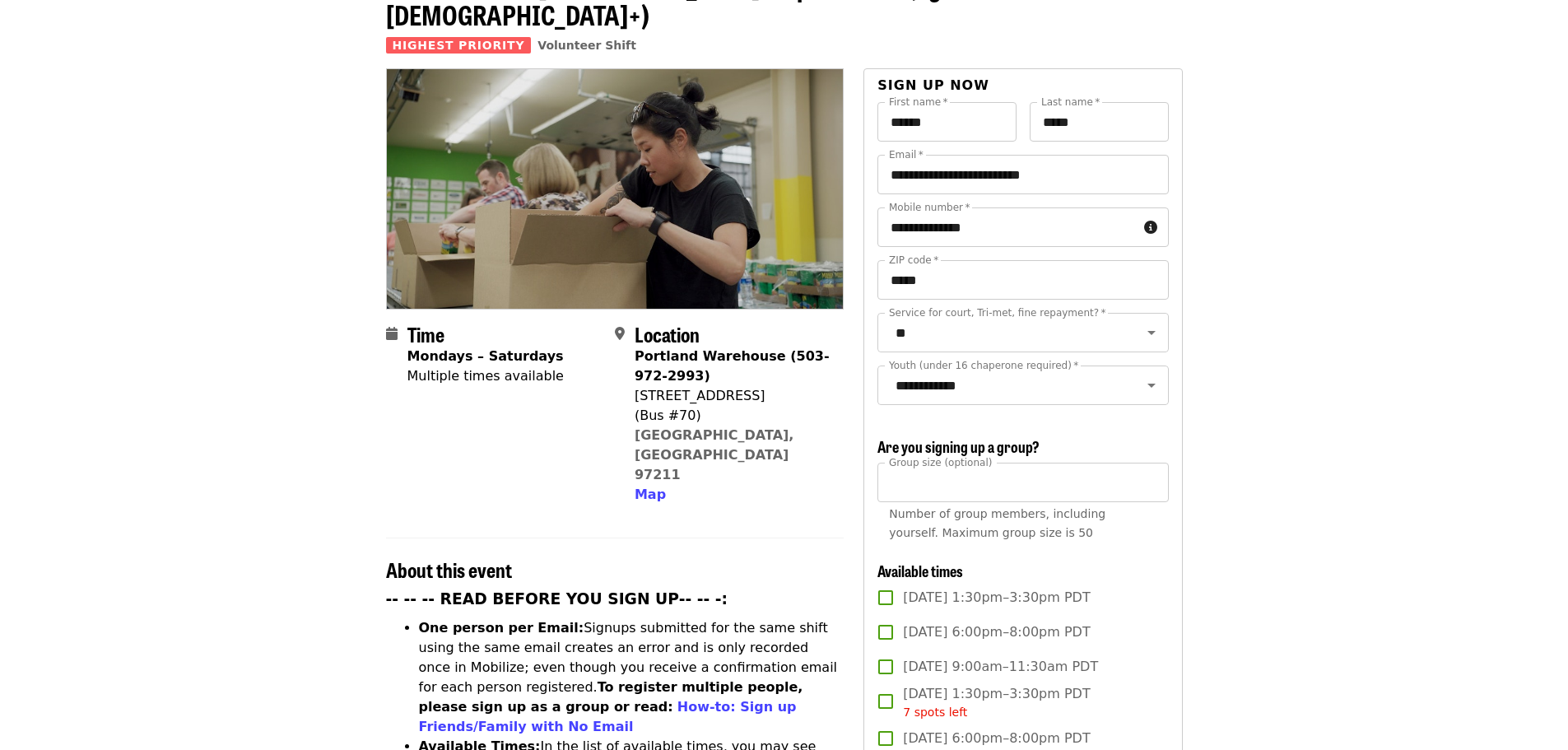
scroll to position [0, 0]
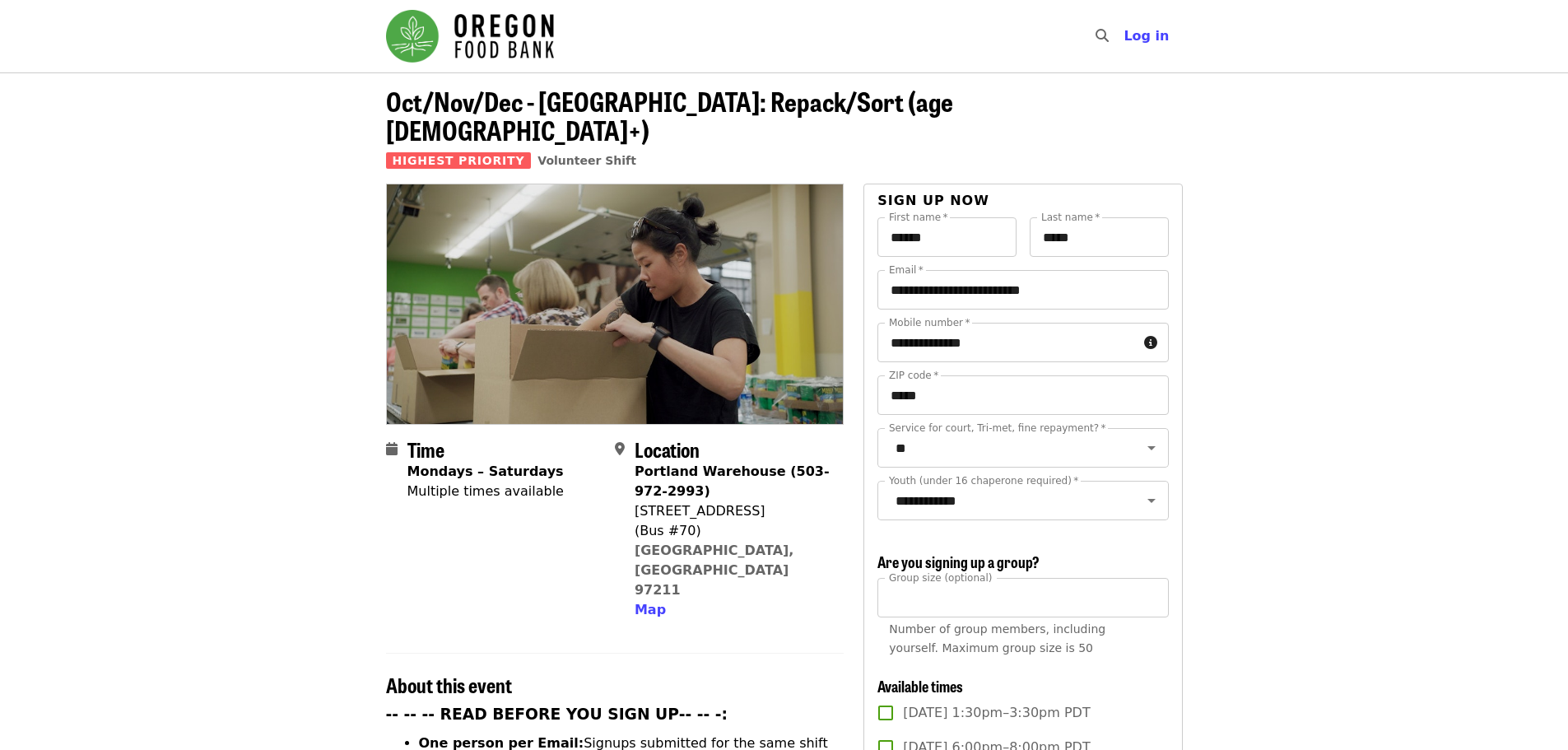
click at [426, 39] on img "Main navigation" at bounding box center [470, 36] width 168 height 52
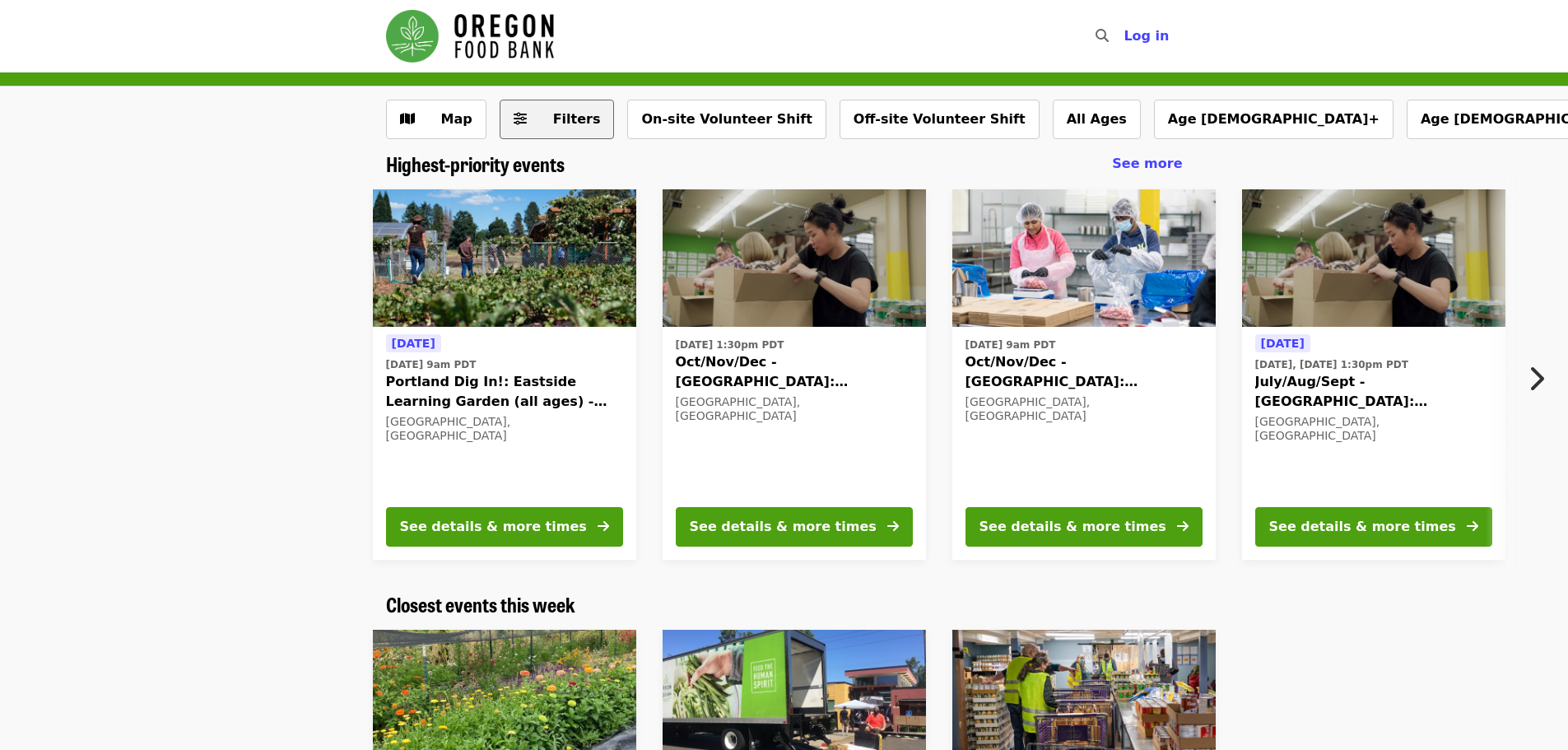
click at [545, 113] on span "Filters" at bounding box center [568, 120] width 64 height 20
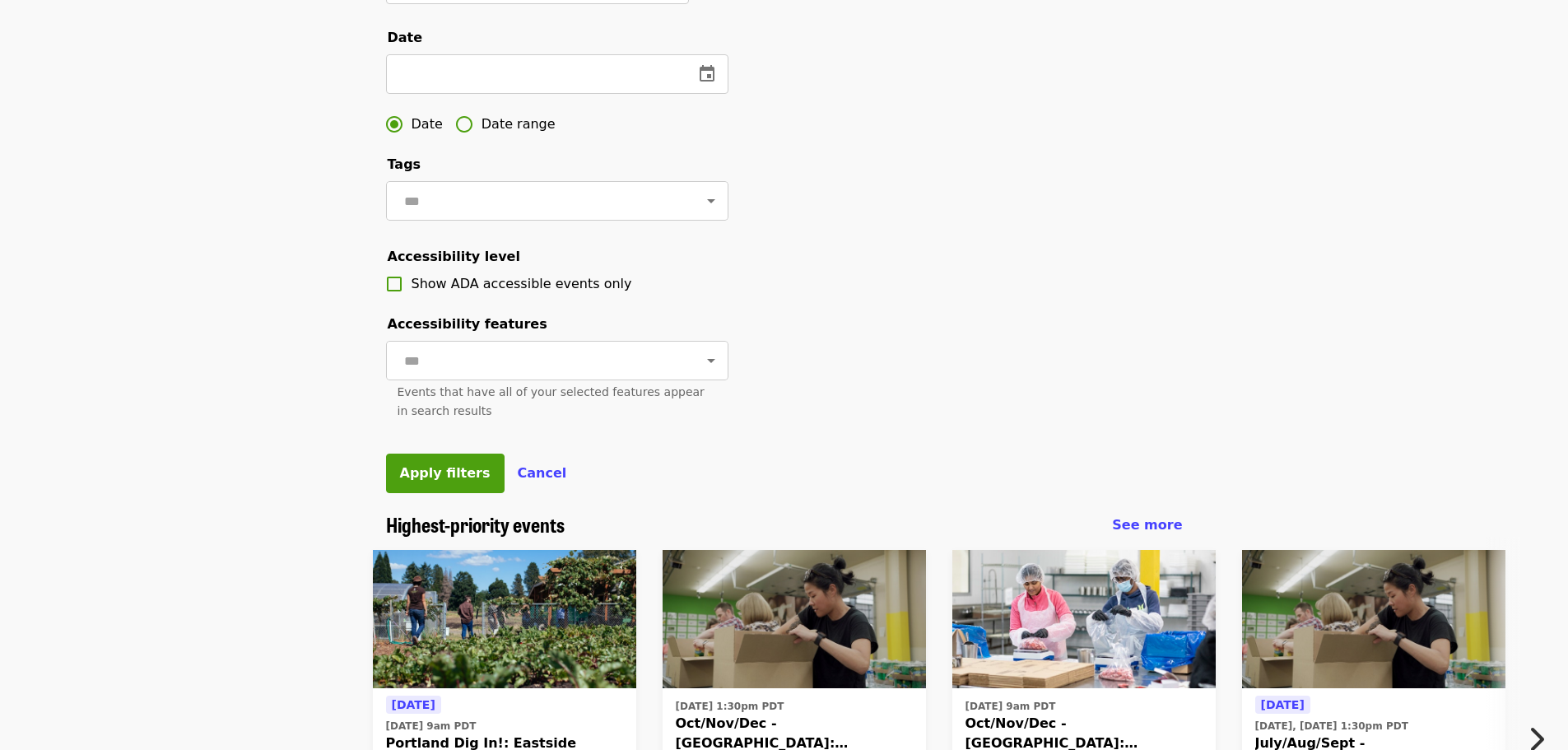
scroll to position [517, 0]
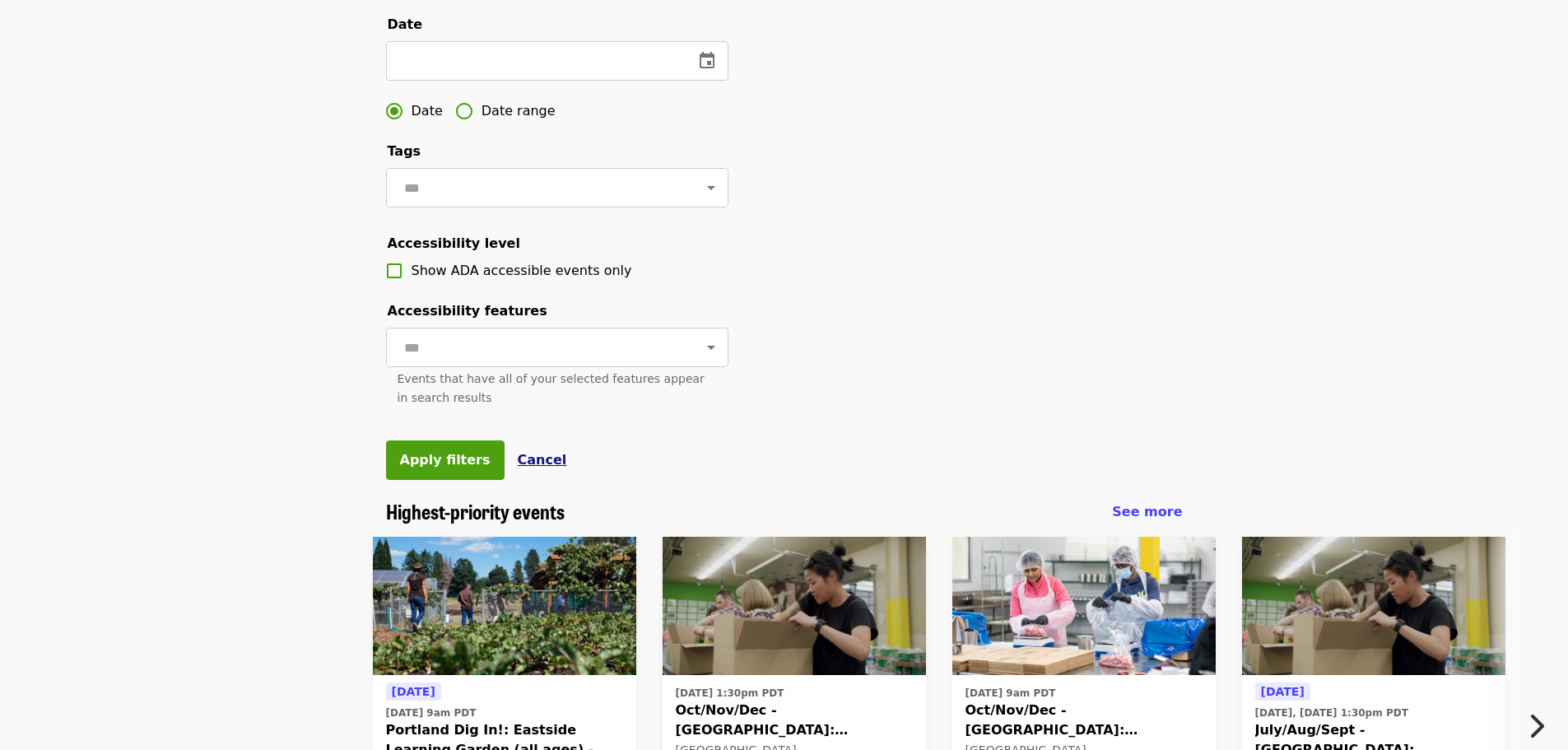
click at [518, 467] on span "Cancel" at bounding box center [542, 459] width 49 height 16
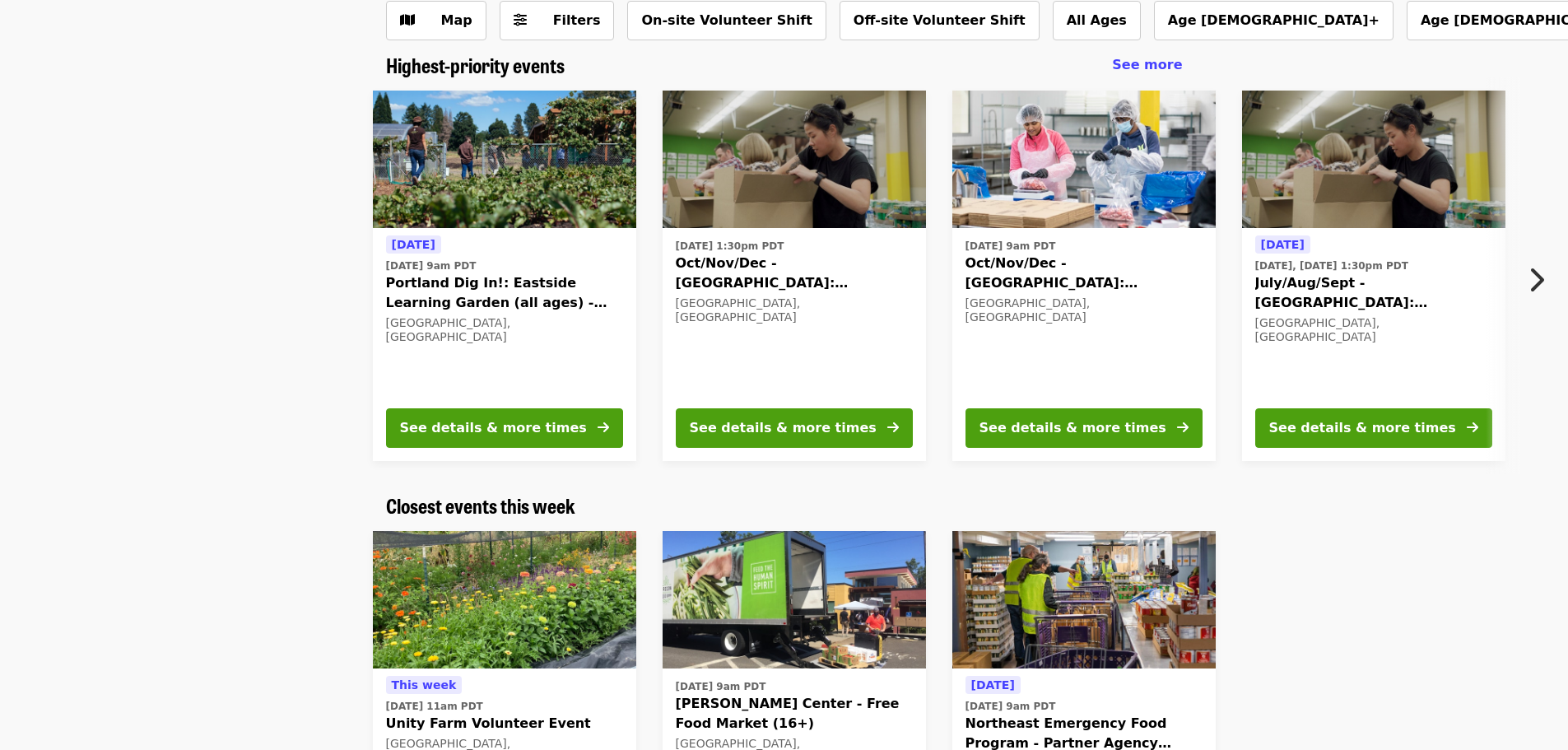
scroll to position [0, 0]
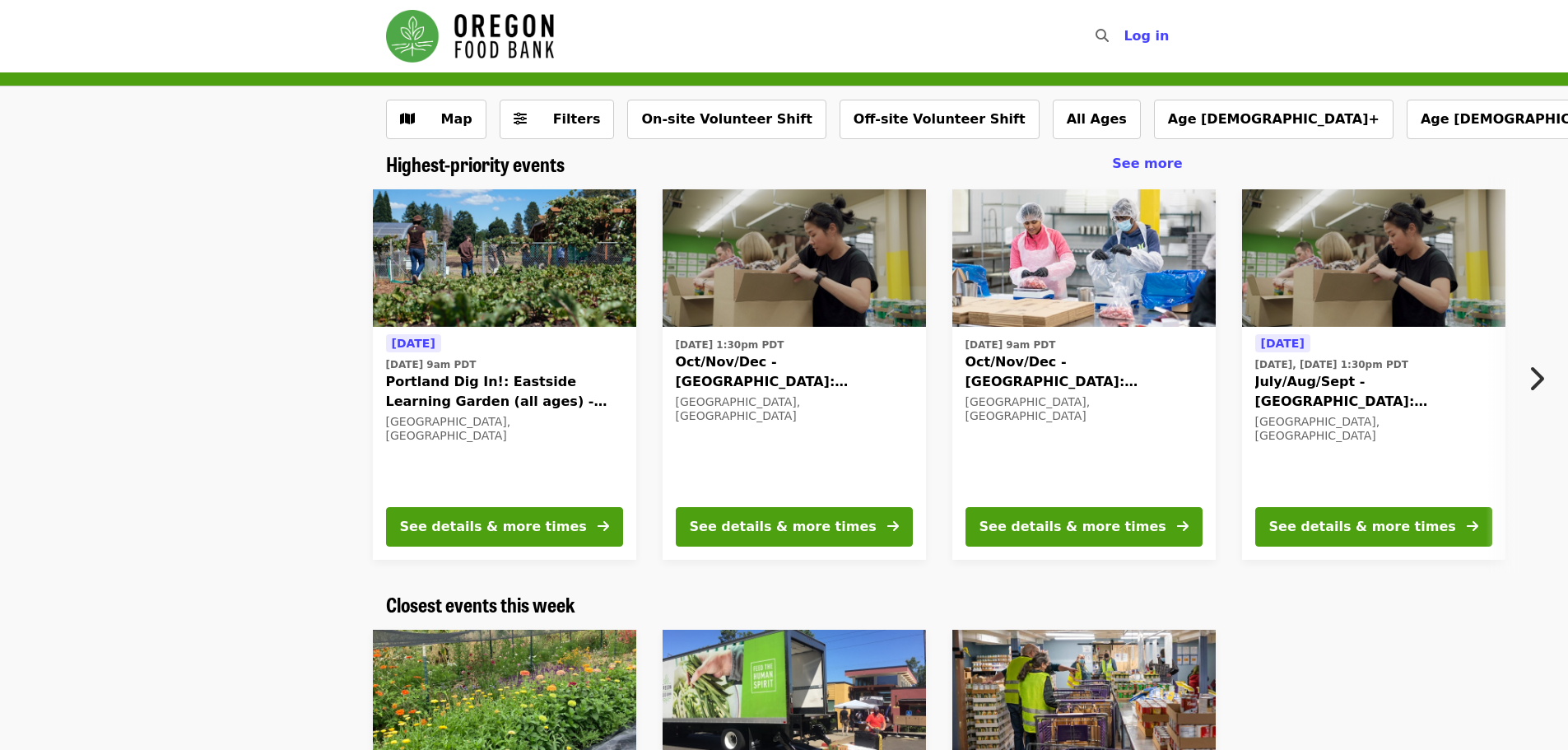
click at [457, 26] on img "Main navigation" at bounding box center [470, 36] width 168 height 52
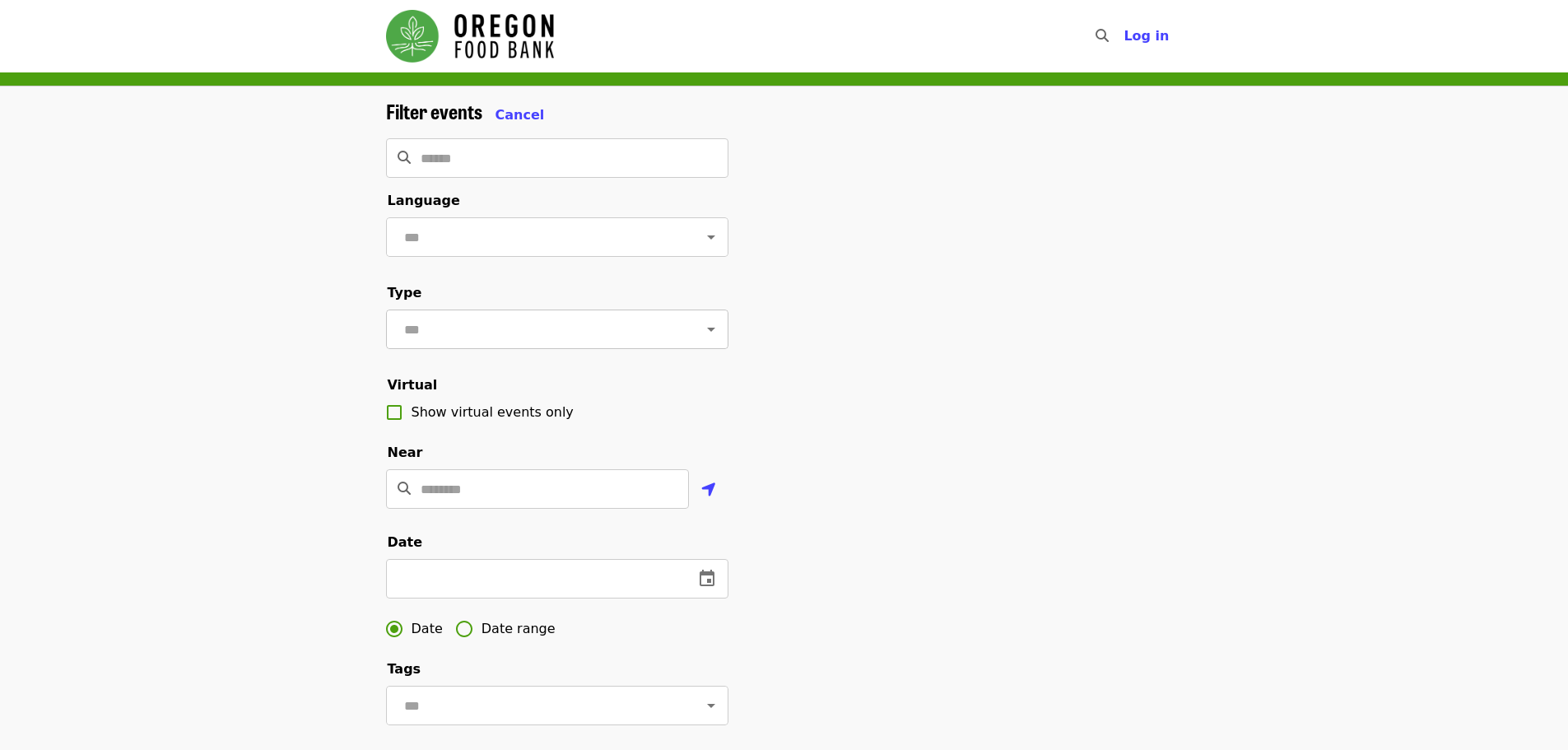
click at [707, 332] on icon "Open" at bounding box center [711, 329] width 8 height 4
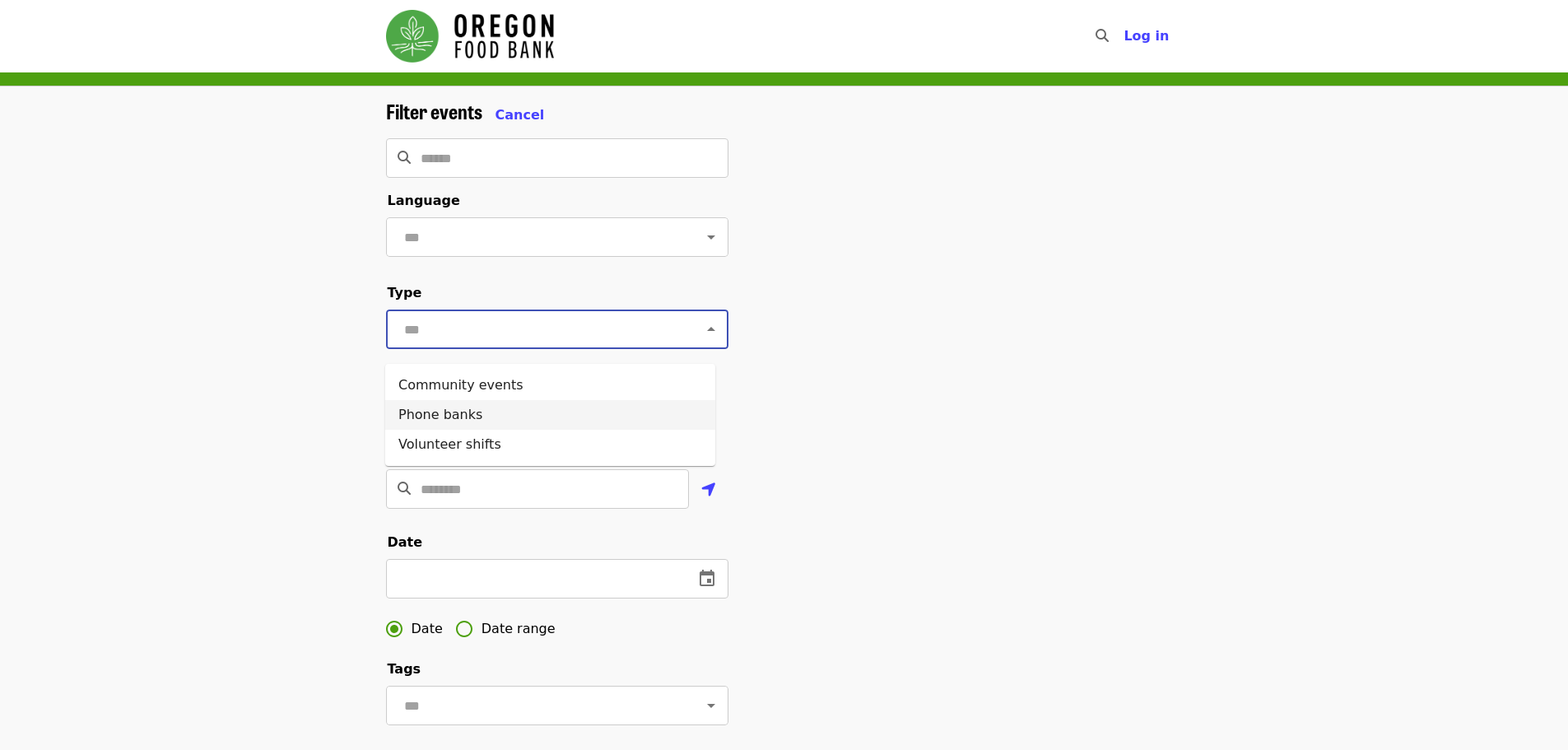
click at [434, 417] on li "Phone banks" at bounding box center [550, 415] width 330 height 30
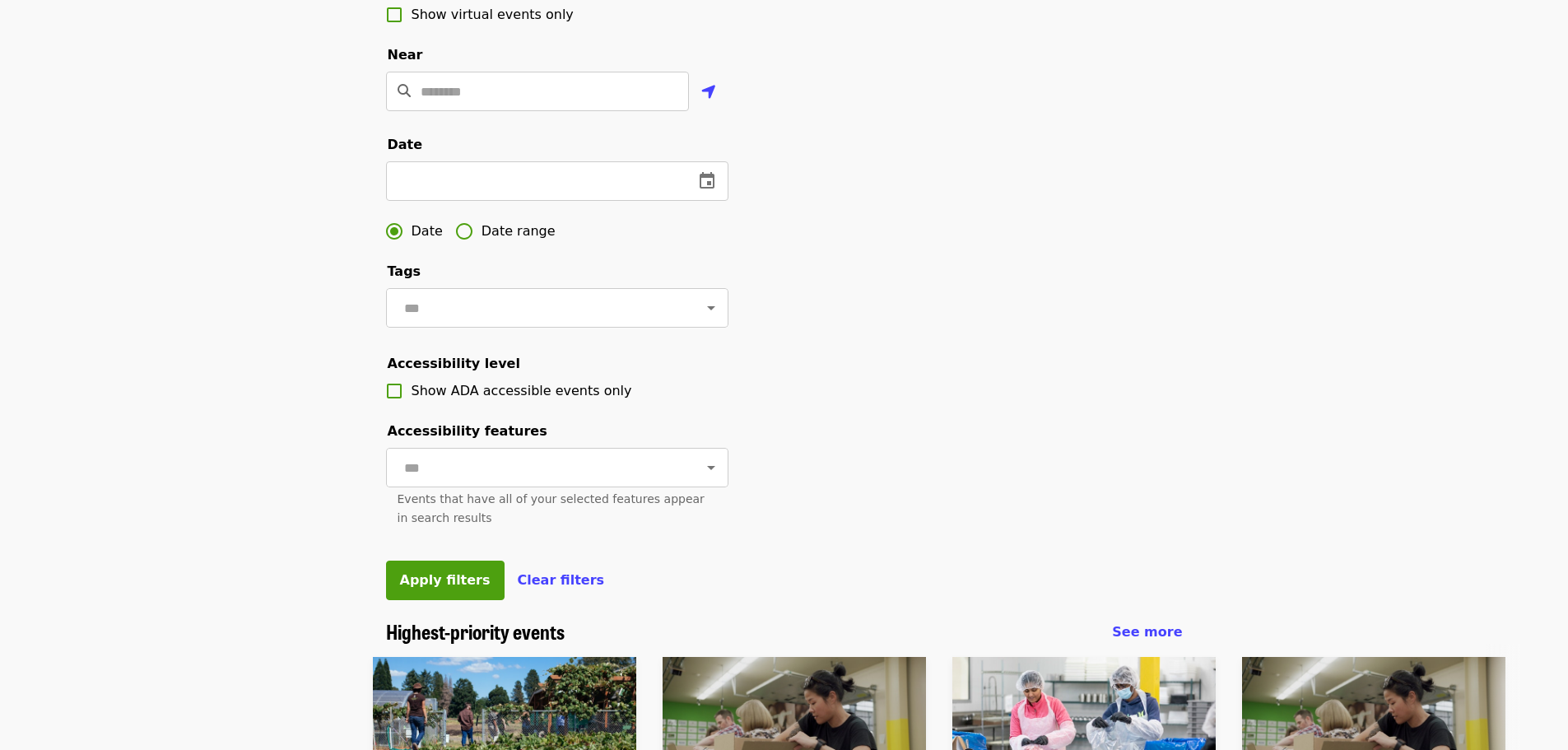
scroll to position [399, 0]
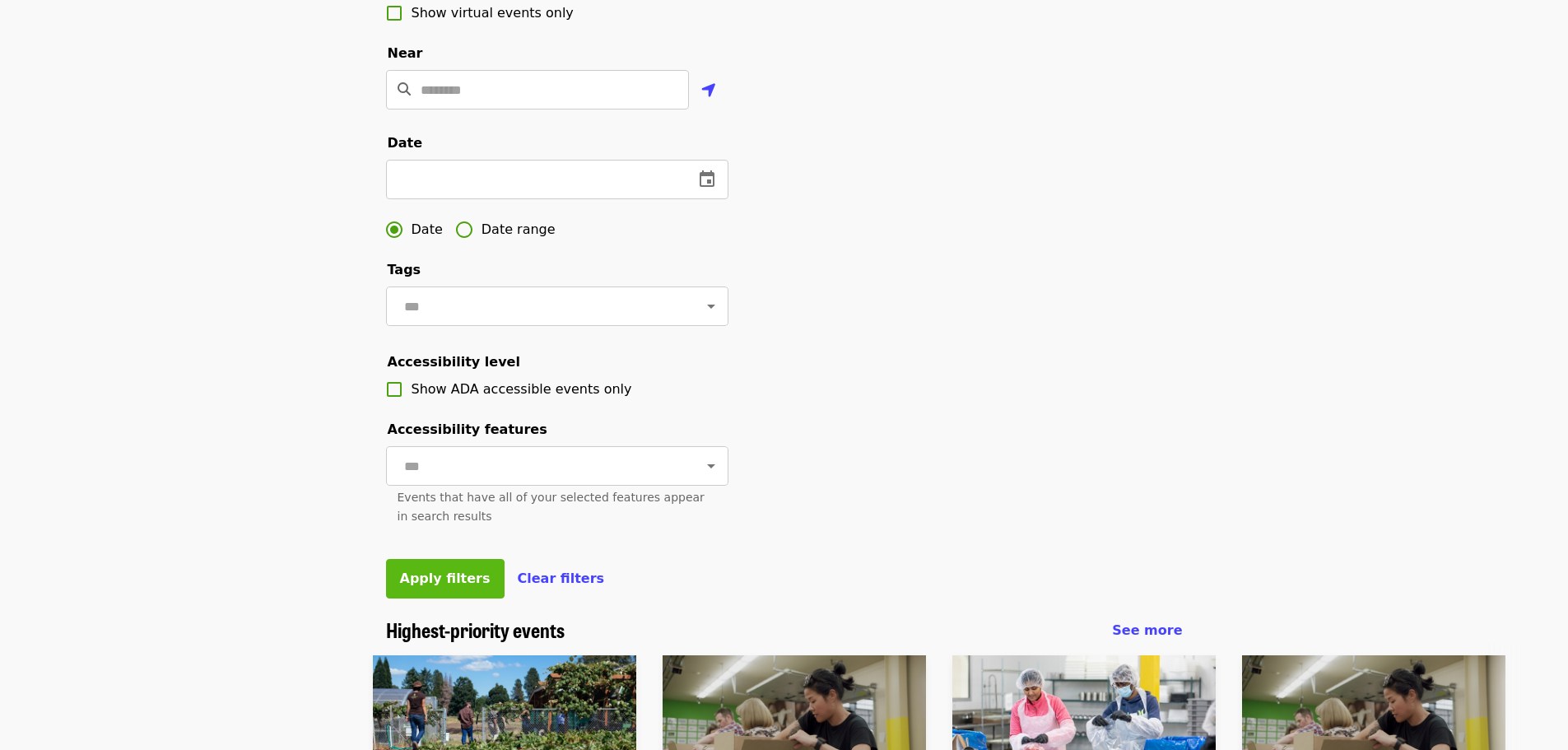
click at [407, 598] on button "Apply filters" at bounding box center [445, 579] width 119 height 40
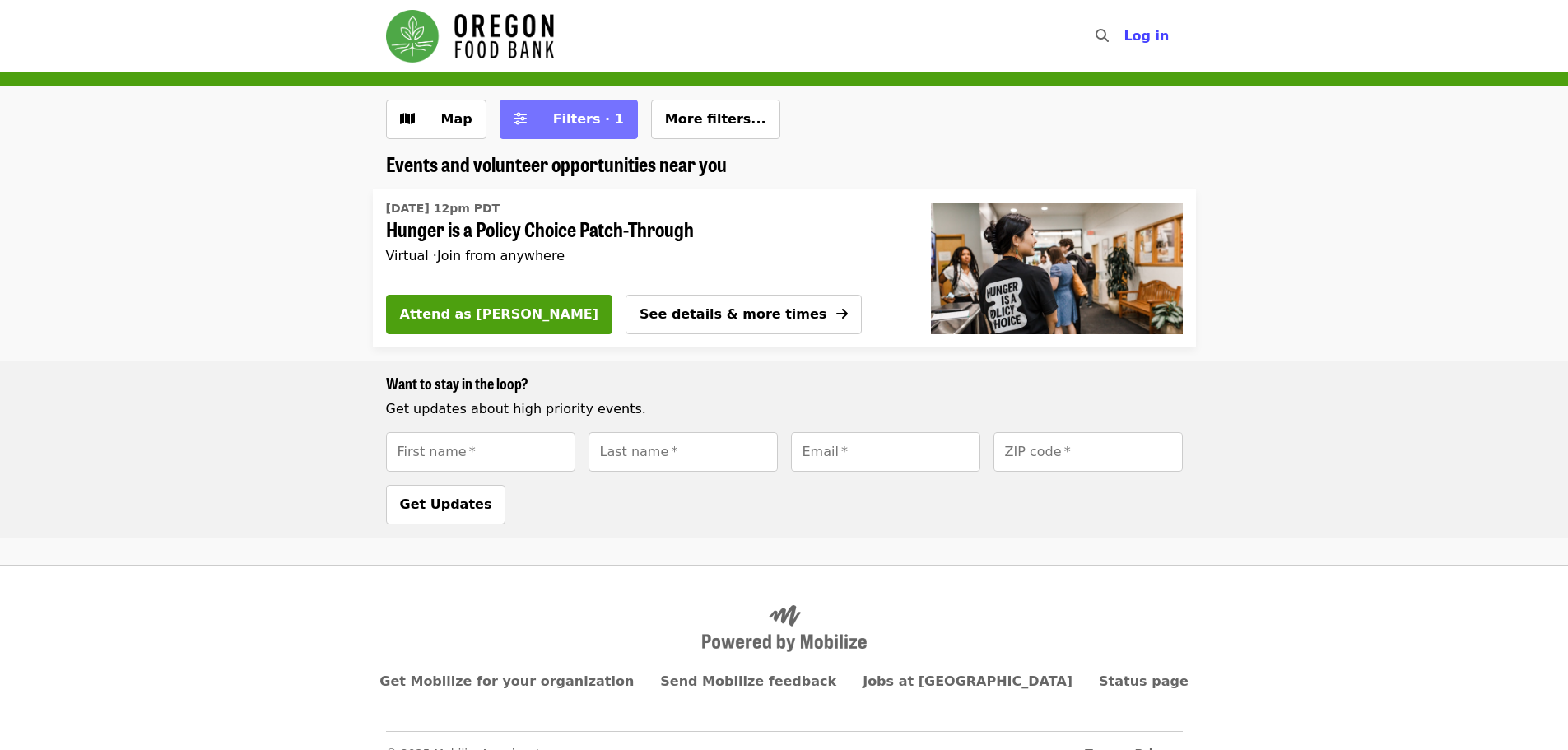
click at [597, 124] on span "Filters · 1" at bounding box center [588, 119] width 71 height 16
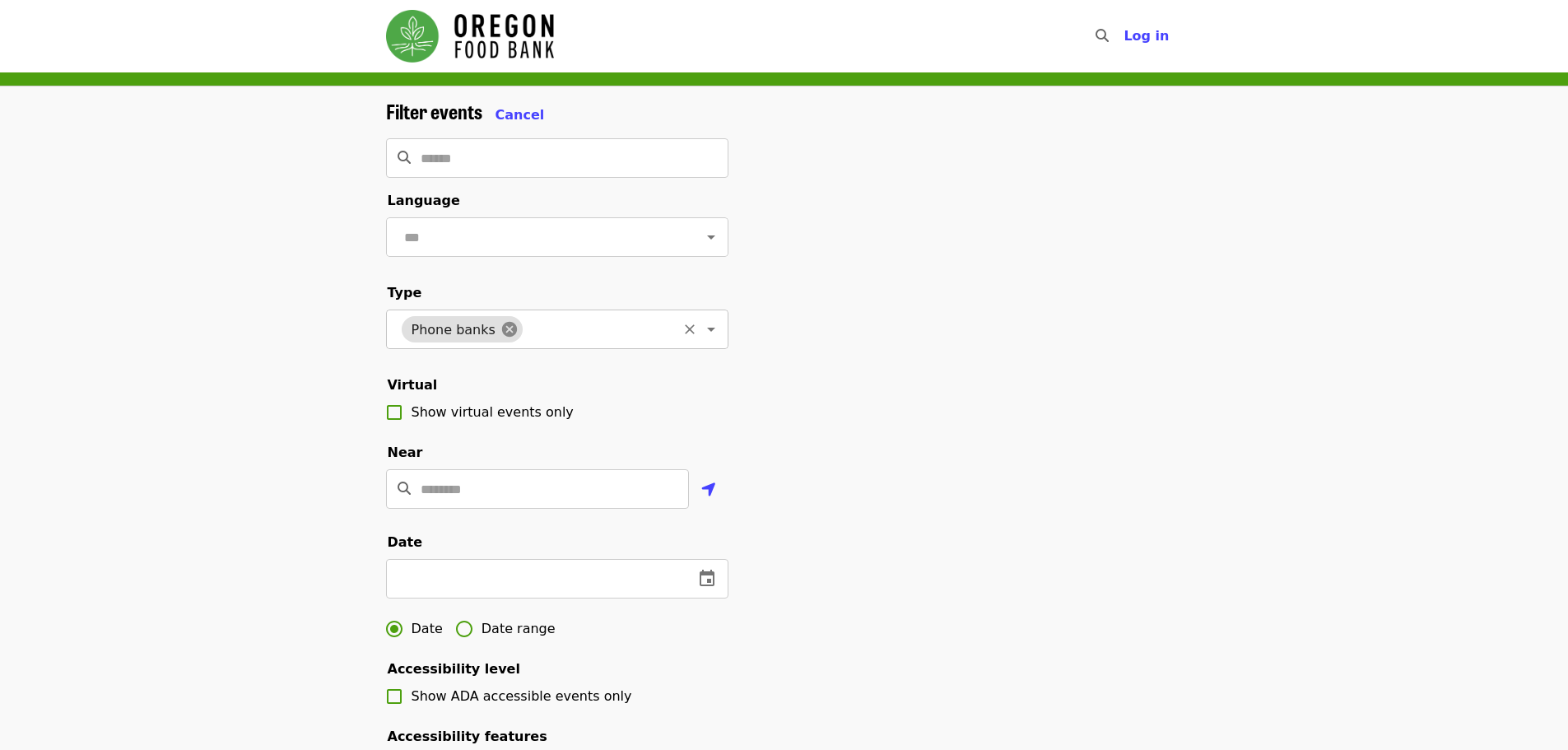
click at [502, 337] on icon at bounding box center [510, 329] width 15 height 15
click at [701, 338] on icon "Open" at bounding box center [711, 329] width 20 height 20
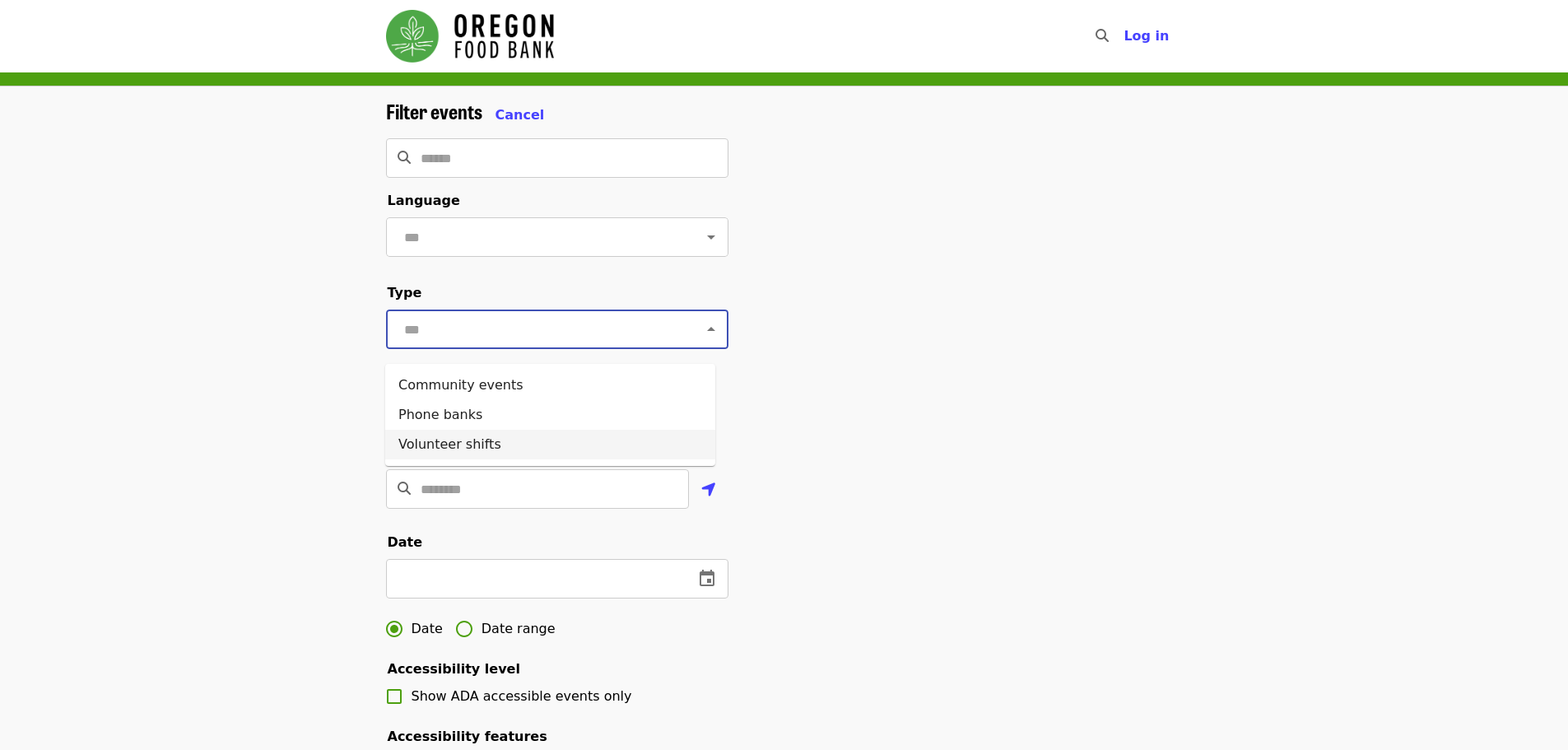
click at [497, 443] on li "Volunteer shifts" at bounding box center [550, 445] width 330 height 30
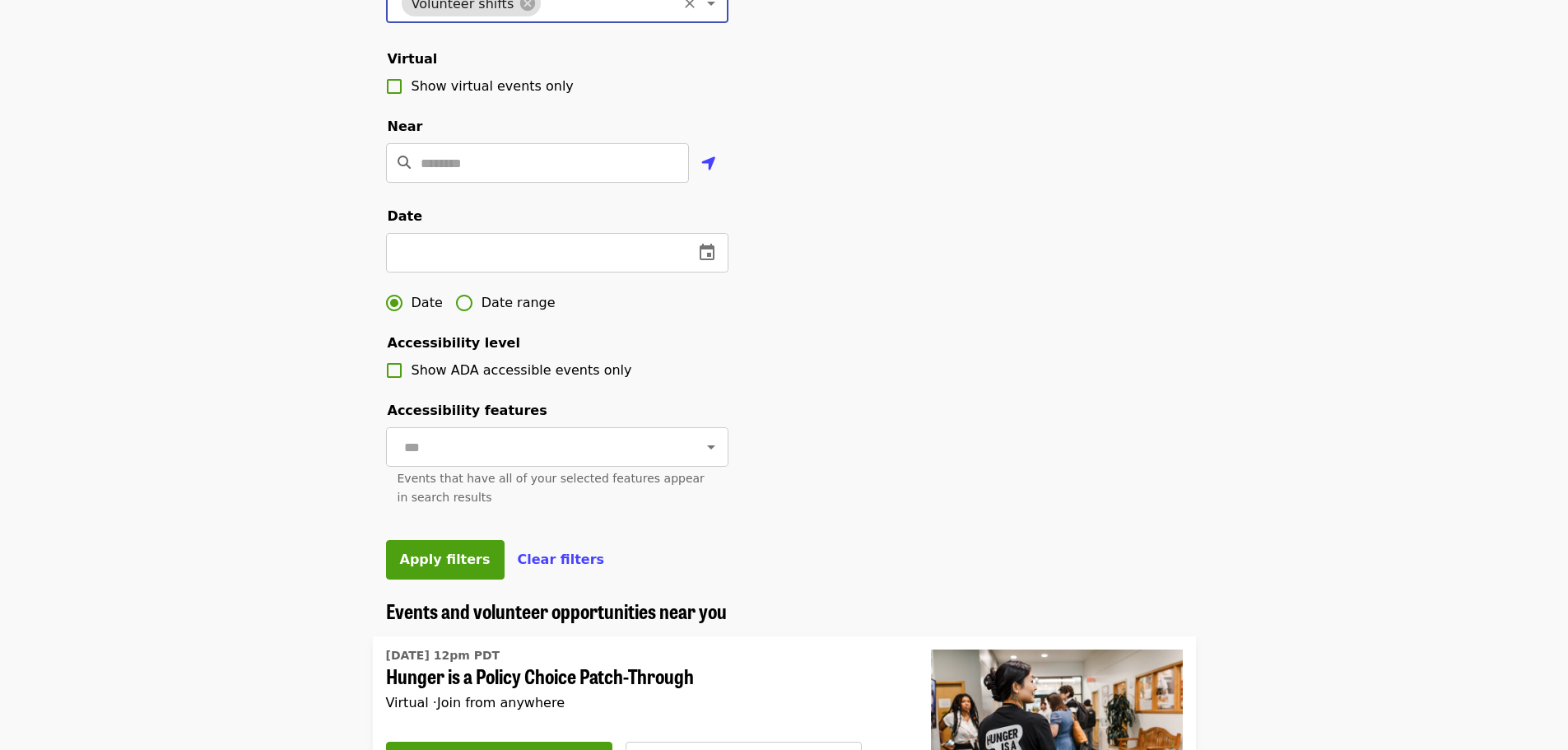
scroll to position [328, 0]
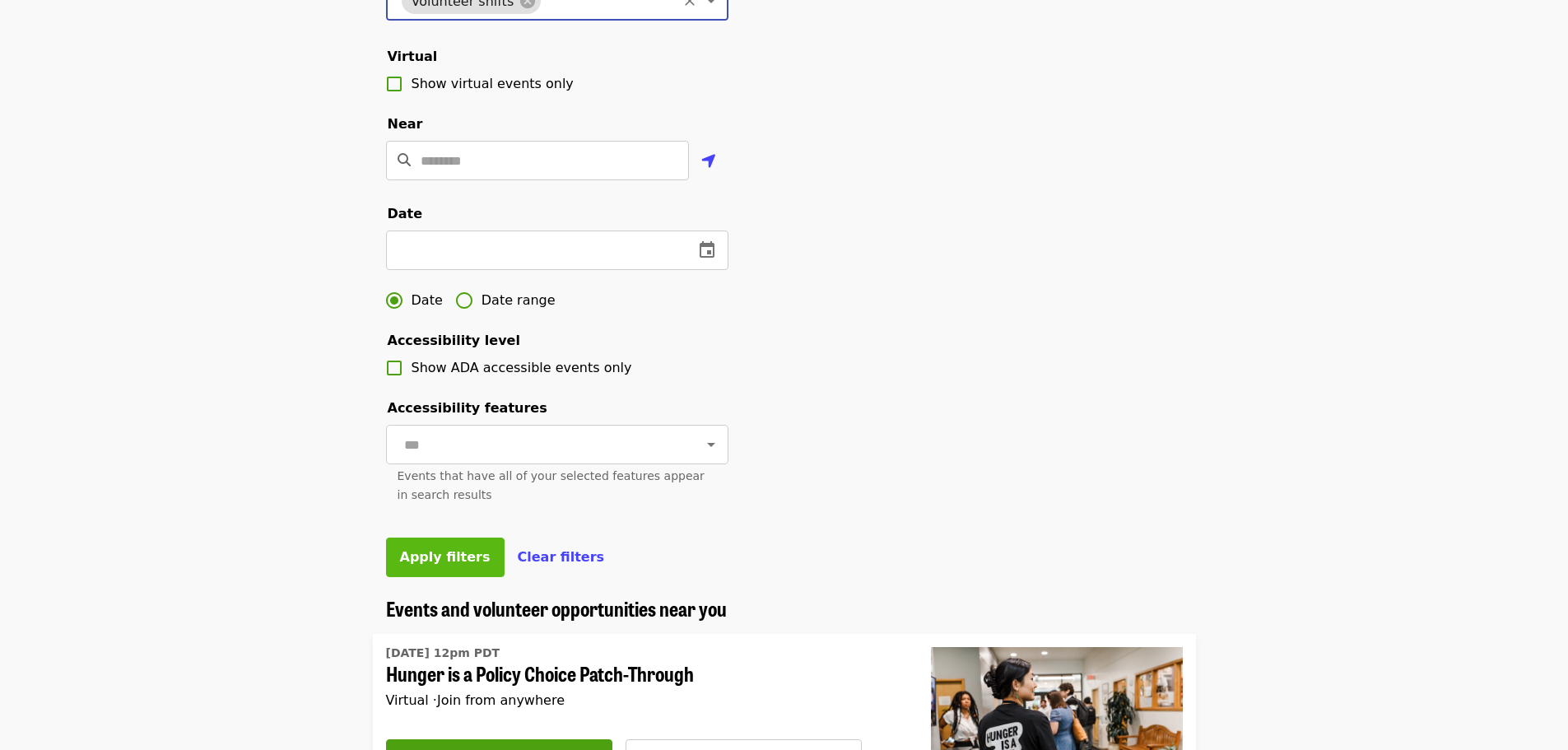
click at [423, 565] on span "Apply filters" at bounding box center [445, 556] width 91 height 16
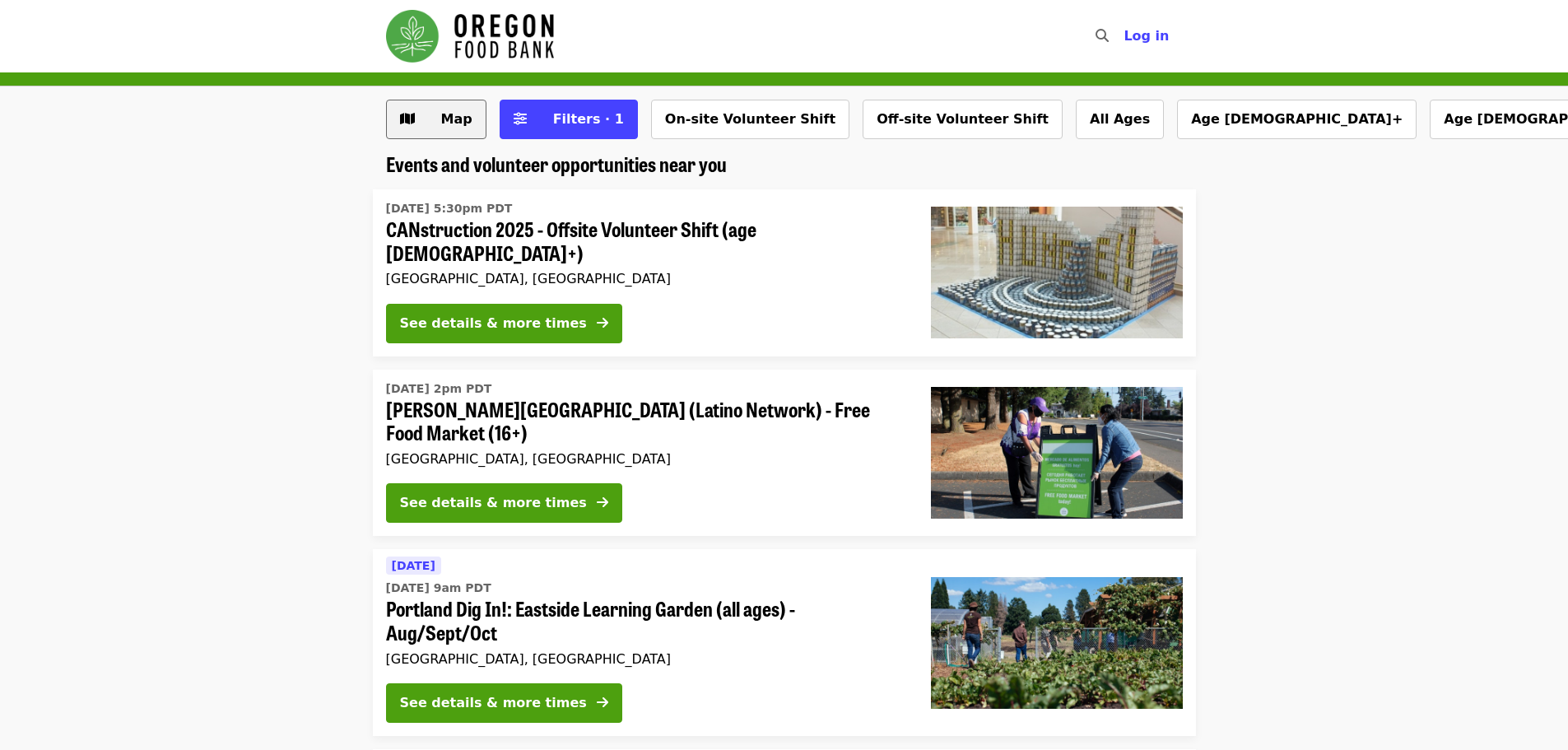
click at [478, 121] on button "Map" at bounding box center [436, 120] width 101 height 40
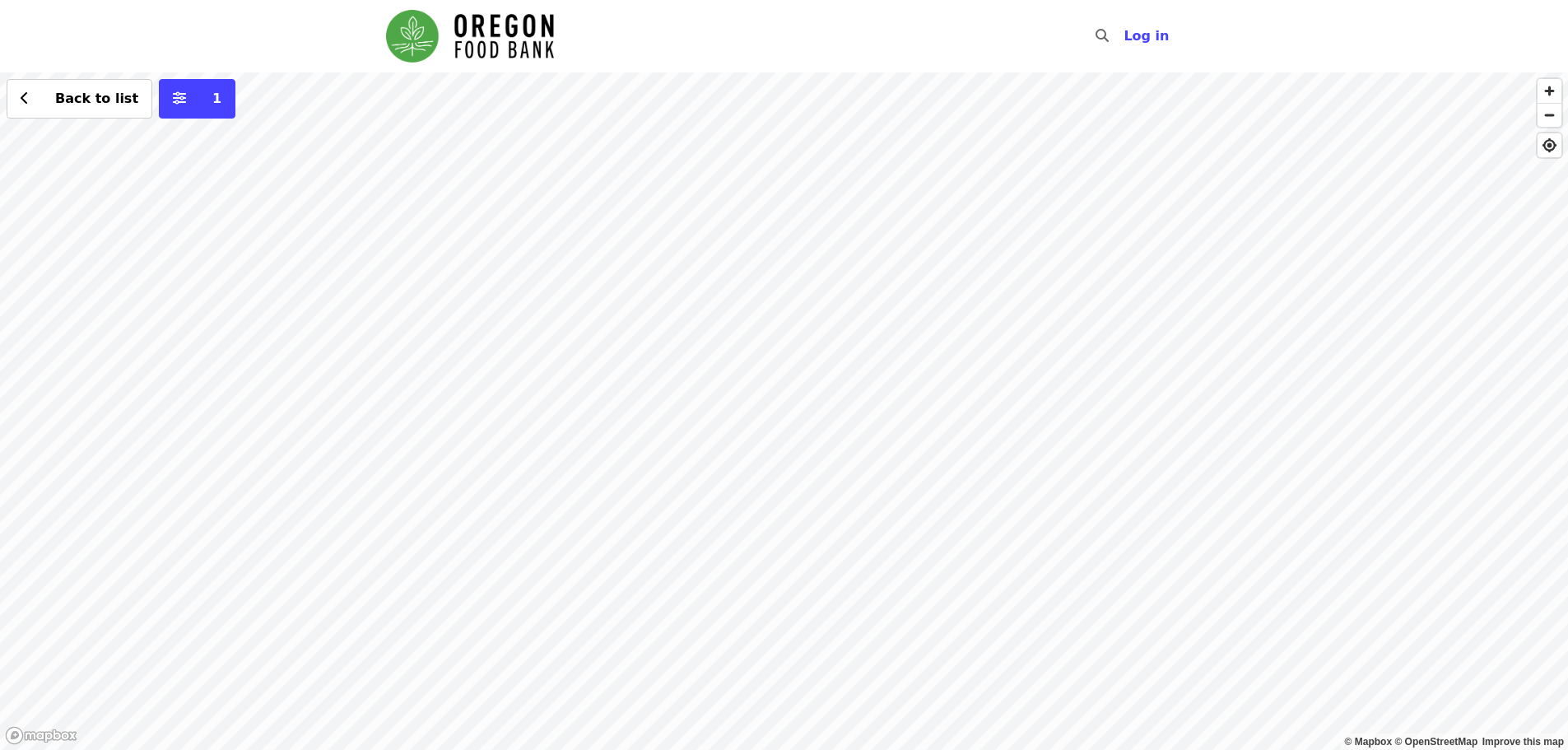
click at [868, 221] on div "Back to list 1" at bounding box center [784, 411] width 1568 height 677
click at [1434, 551] on div "Back to list 1" at bounding box center [784, 411] width 1568 height 677
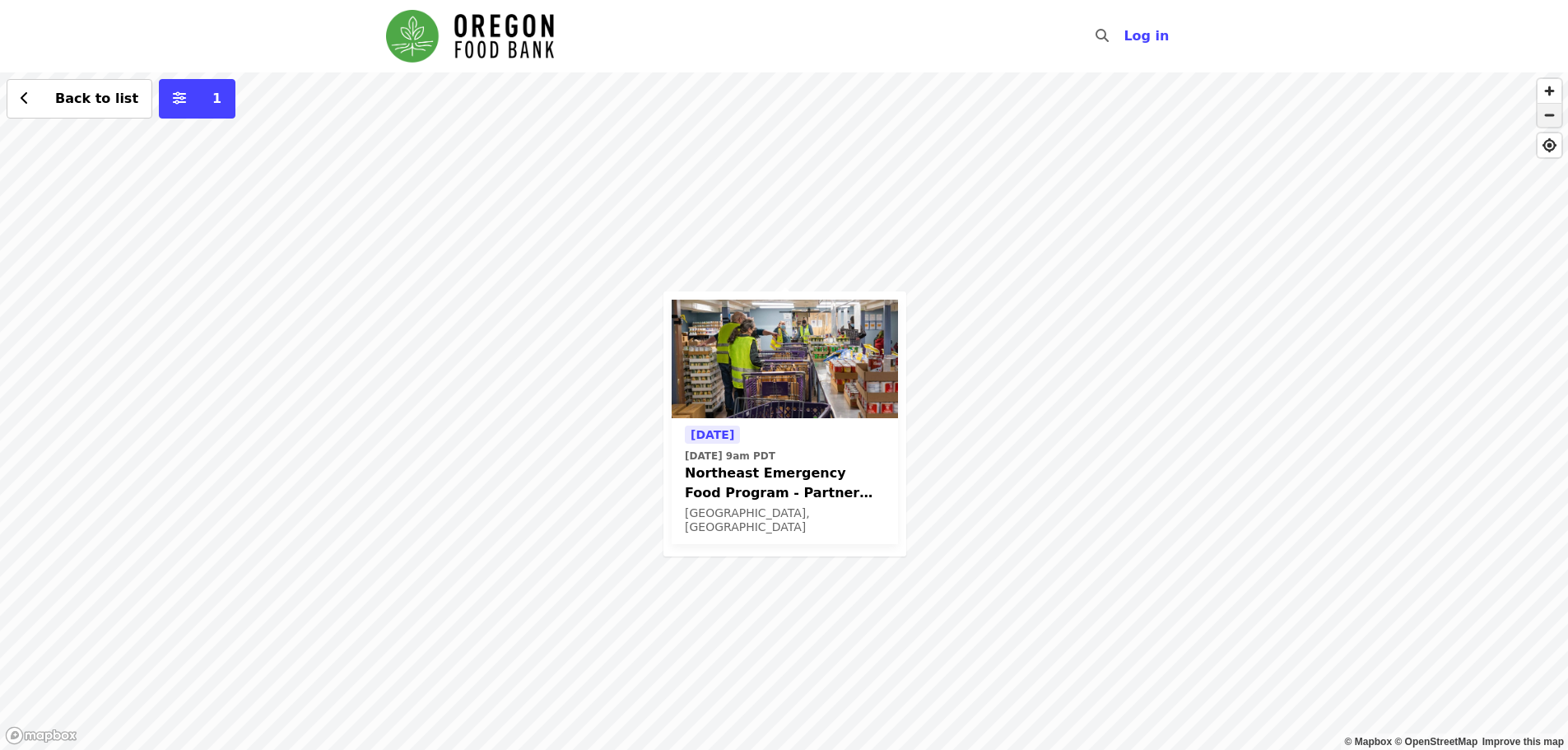
click at [1550, 118] on span "button" at bounding box center [1550, 116] width 24 height 23
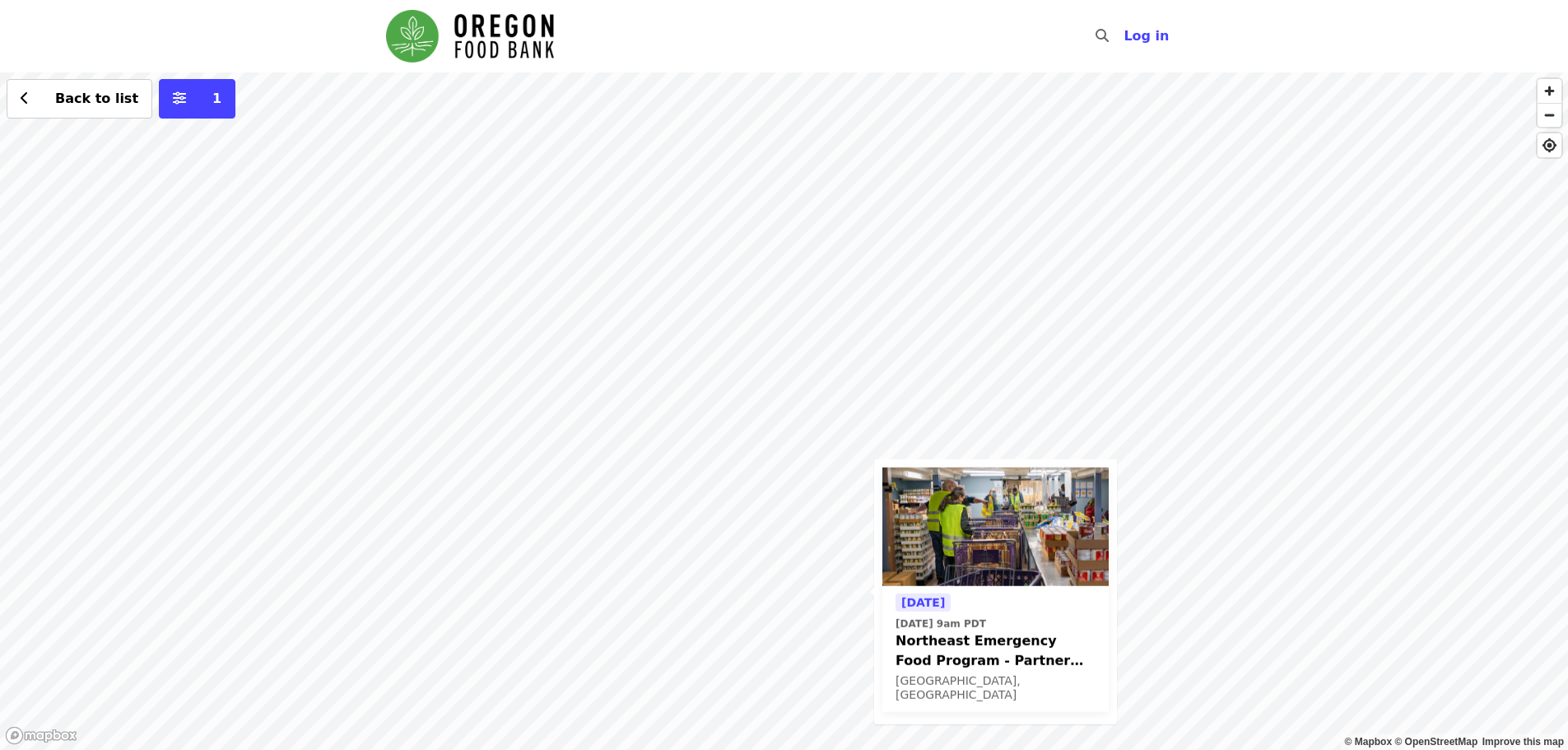
drag, startPoint x: 730, startPoint y: 138, endPoint x: 822, endPoint y: 437, distance: 312.8
click at [822, 437] on div "[DATE] [DATE] 9am PDT Northeast Emergency Food Program - Partner Agency Support…" at bounding box center [784, 411] width 1568 height 677
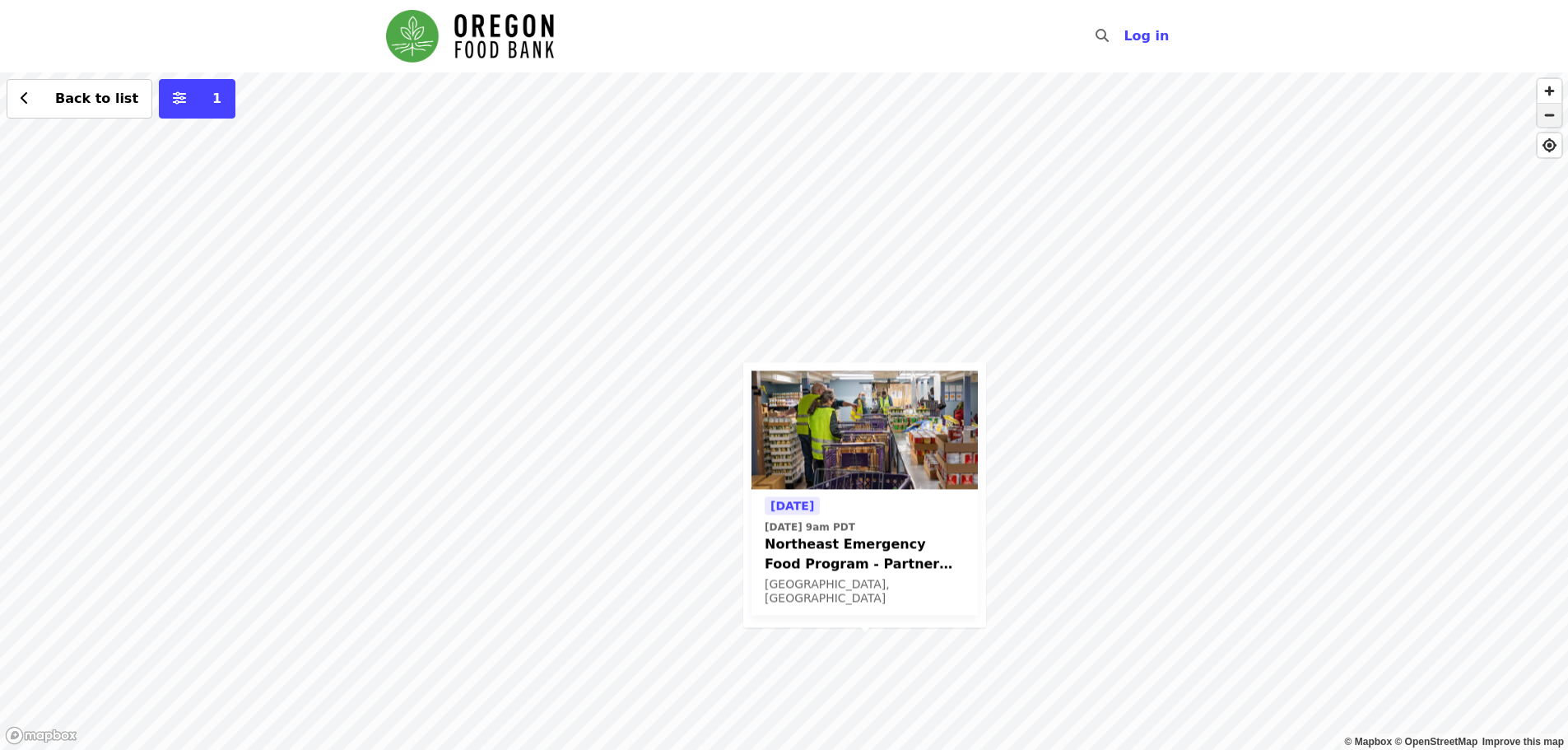
click at [1552, 121] on span "button" at bounding box center [1550, 116] width 24 height 23
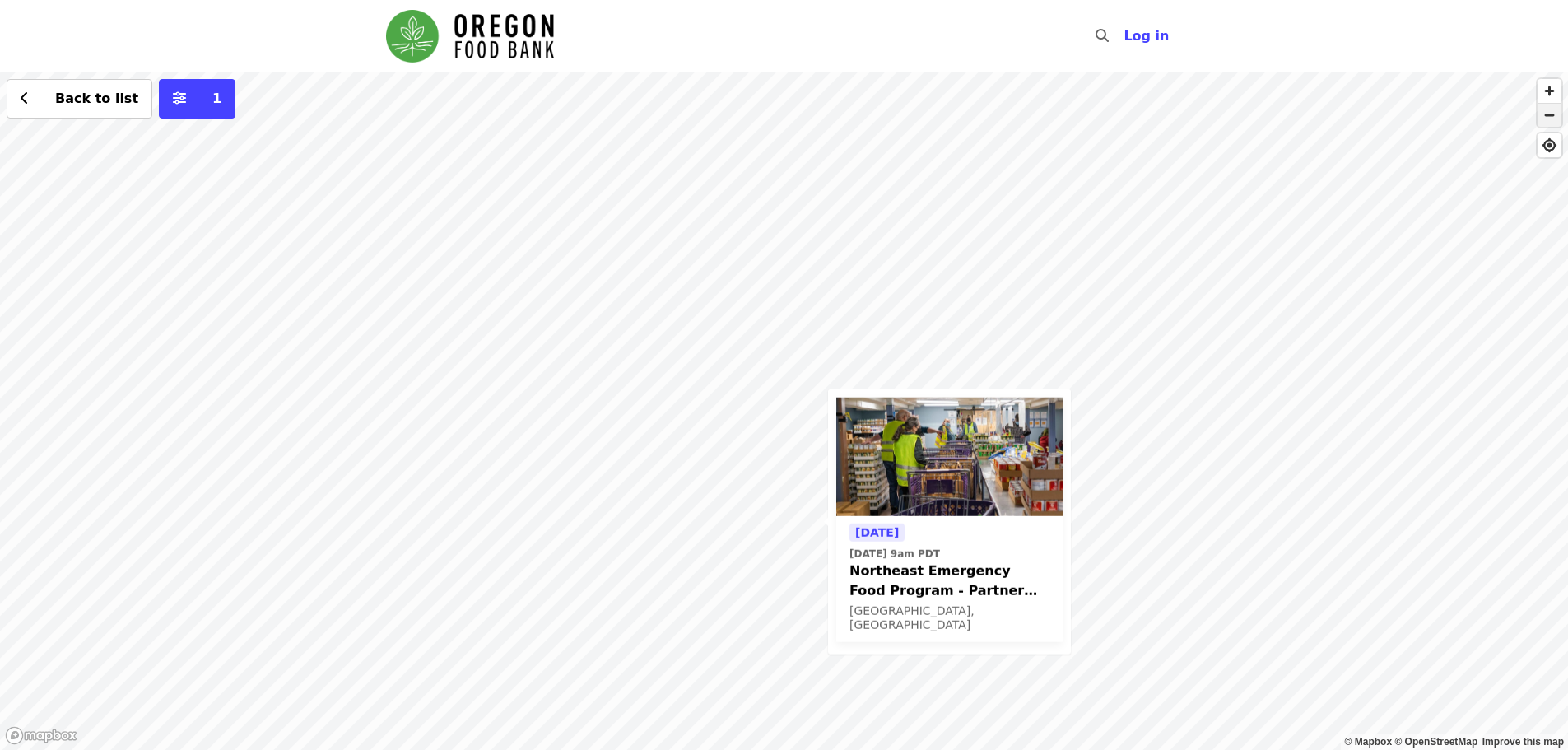
click at [1552, 121] on span "button" at bounding box center [1550, 116] width 24 height 23
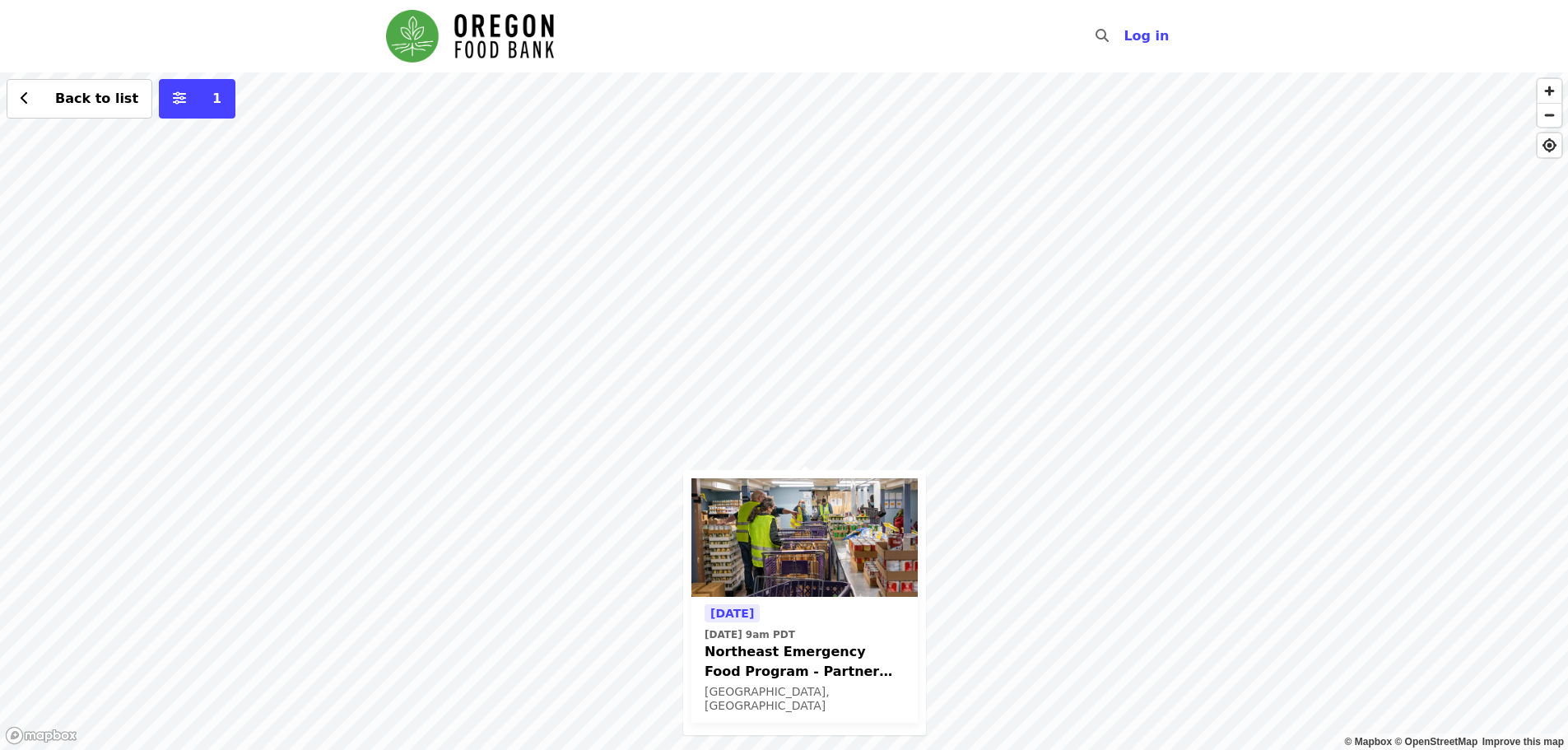
click at [438, 214] on div "[DATE] [DATE] 9am PDT Northeast Emergency Food Program - Partner Agency Support…" at bounding box center [784, 411] width 1568 height 677
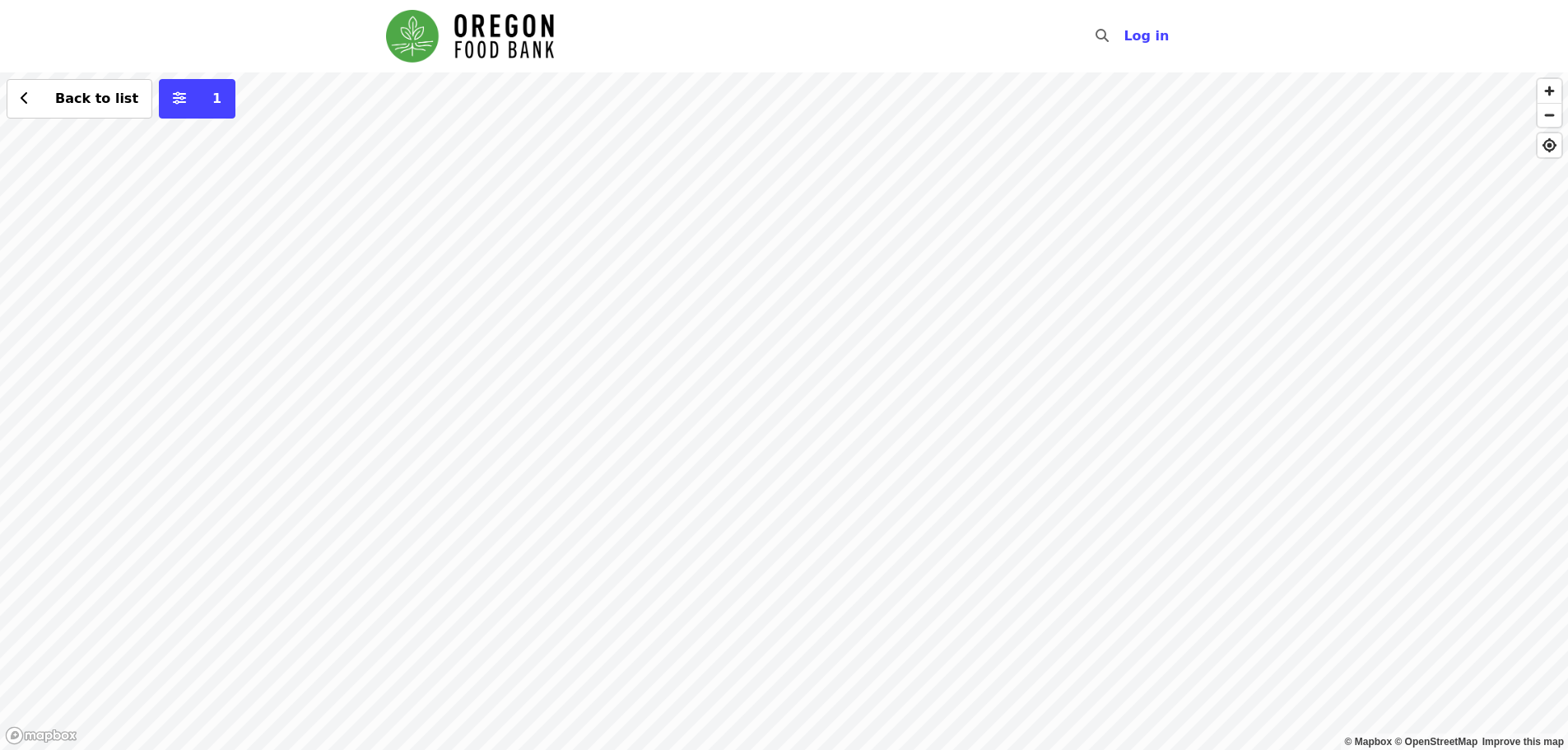
click at [746, 382] on div "Back to list 1" at bounding box center [784, 411] width 1568 height 677
click at [747, 407] on span "See 4 actions at this location" at bounding box center [747, 408] width 215 height 16
